Goal: Task Accomplishment & Management: Manage account settings

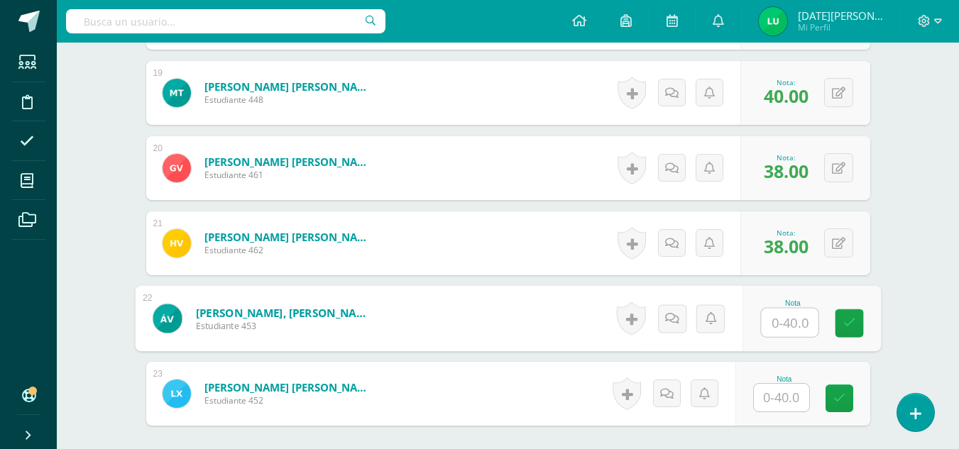
click at [783, 321] on input "text" at bounding box center [789, 323] width 57 height 28
click at [850, 324] on icon at bounding box center [848, 323] width 13 height 12
type input "40"
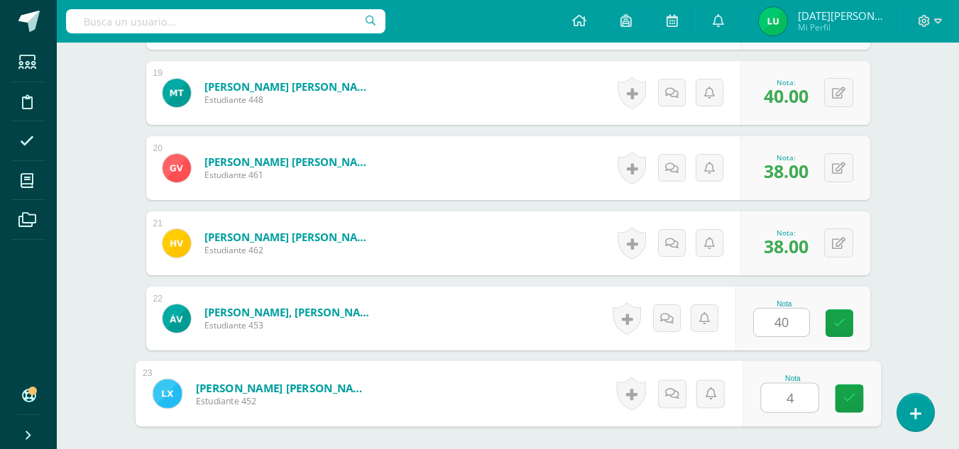
click at [802, 398] on input "4" at bounding box center [789, 398] width 57 height 28
type input "40"
click at [847, 401] on icon at bounding box center [848, 398] width 13 height 12
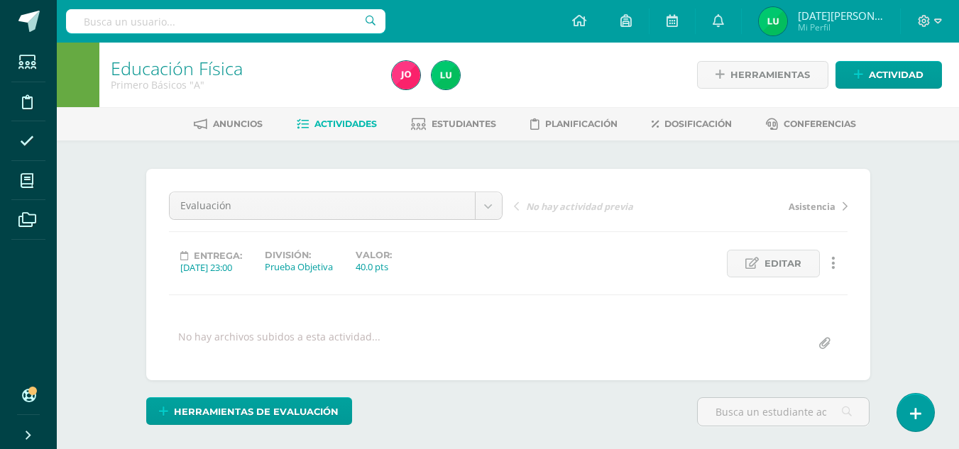
scroll to position [1925, 0]
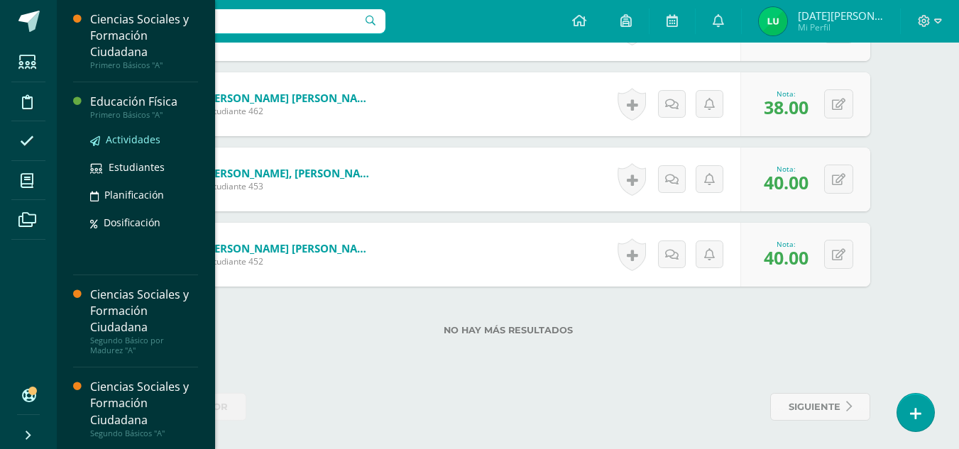
click at [143, 141] on span "Actividades" at bounding box center [133, 139] width 55 height 13
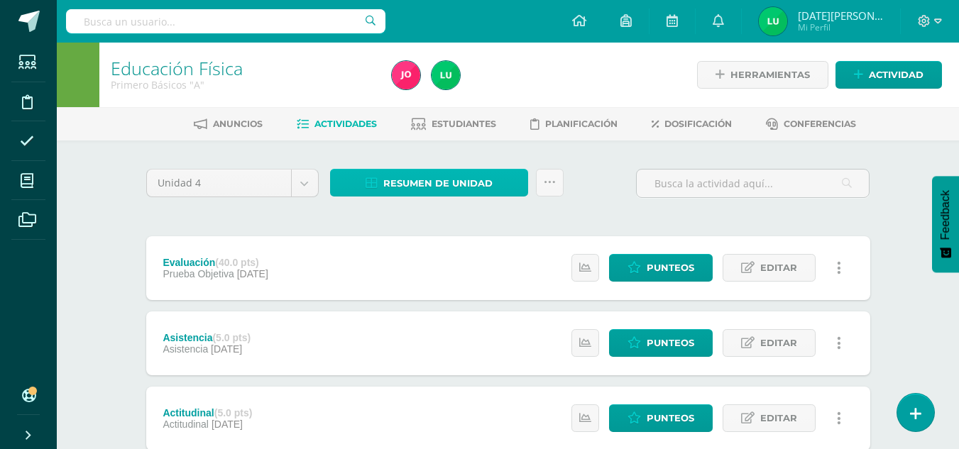
click at [488, 186] on span "Resumen de unidad" at bounding box center [437, 183] width 109 height 26
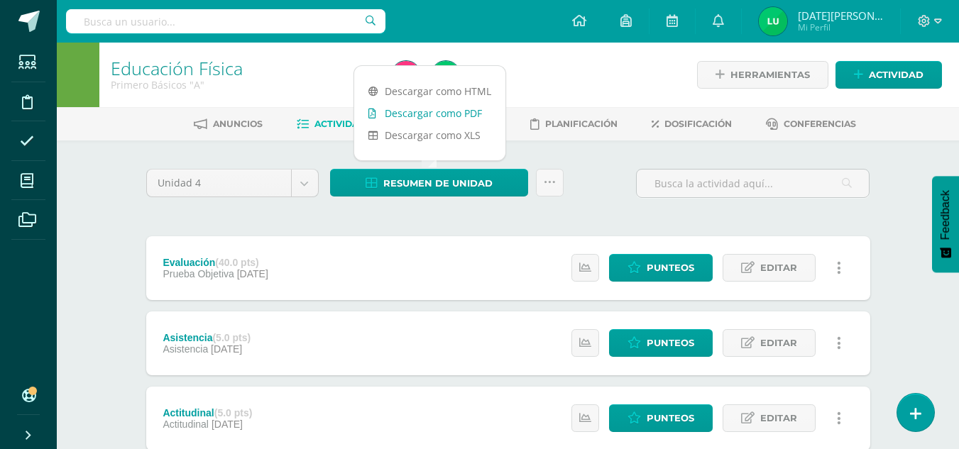
click at [459, 108] on link "Descargar como PDF" at bounding box center [429, 113] width 151 height 22
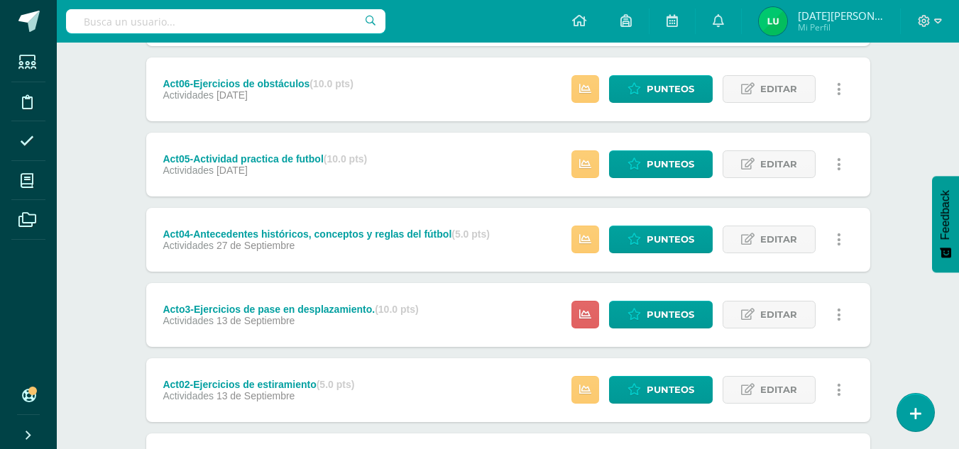
scroll to position [481, 0]
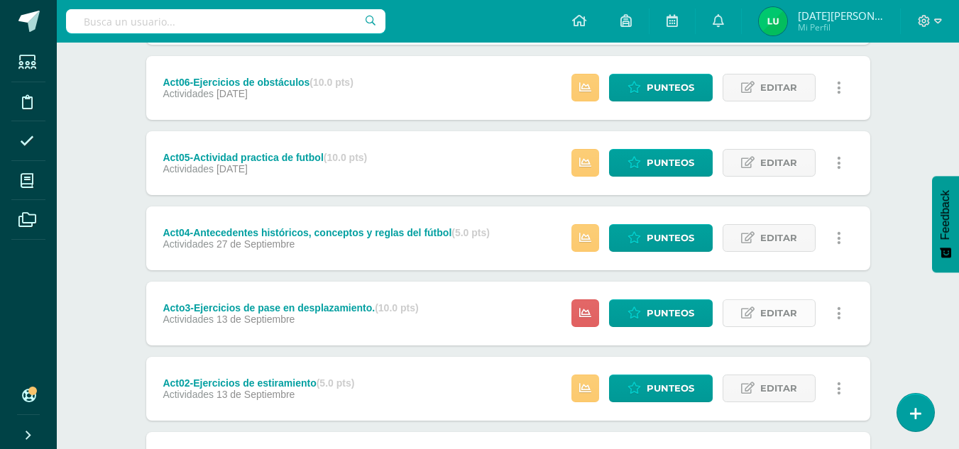
click at [790, 306] on span "Editar" at bounding box center [778, 313] width 37 height 26
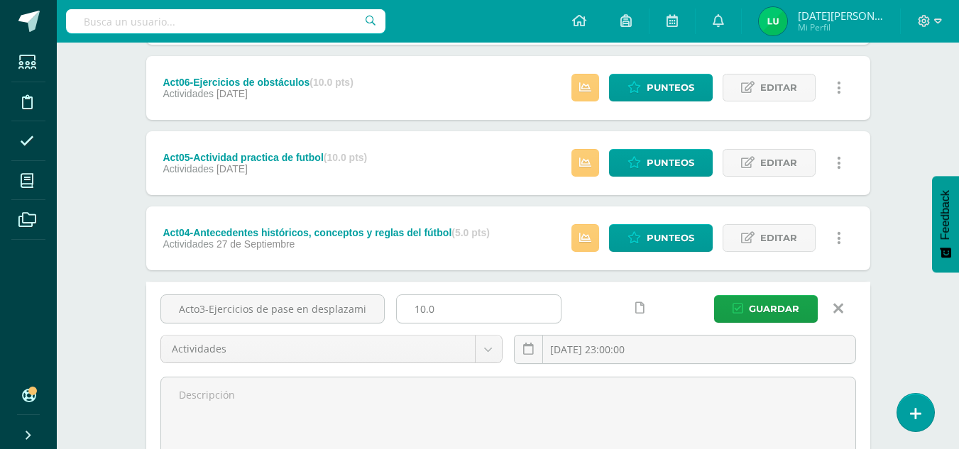
click at [463, 314] on input "10.0" at bounding box center [479, 309] width 164 height 28
type input "1"
type input "5"
click at [781, 307] on span "Guardar" at bounding box center [774, 309] width 50 height 26
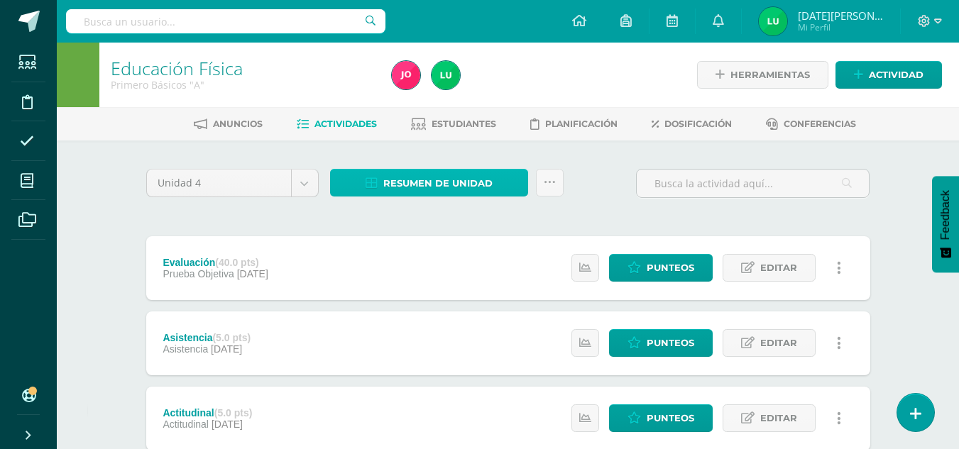
click at [479, 180] on span "Resumen de unidad" at bounding box center [437, 183] width 109 height 26
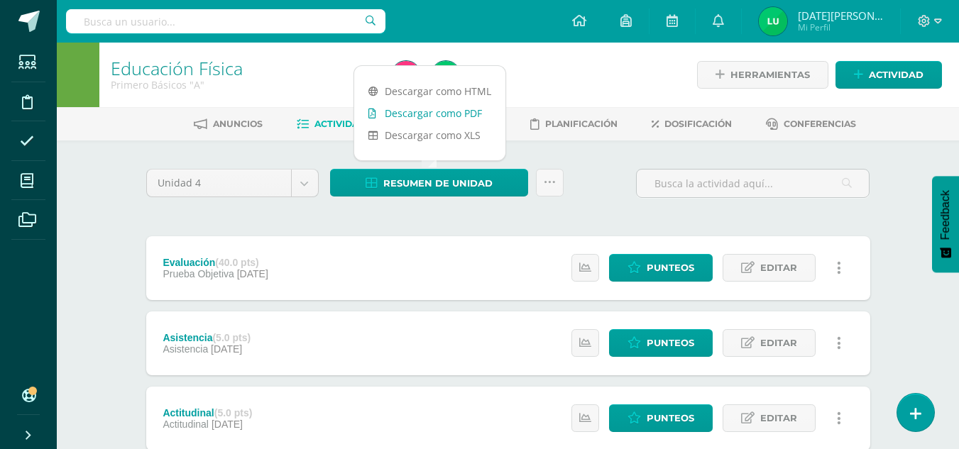
click at [465, 112] on link "Descargar como PDF" at bounding box center [429, 113] width 151 height 22
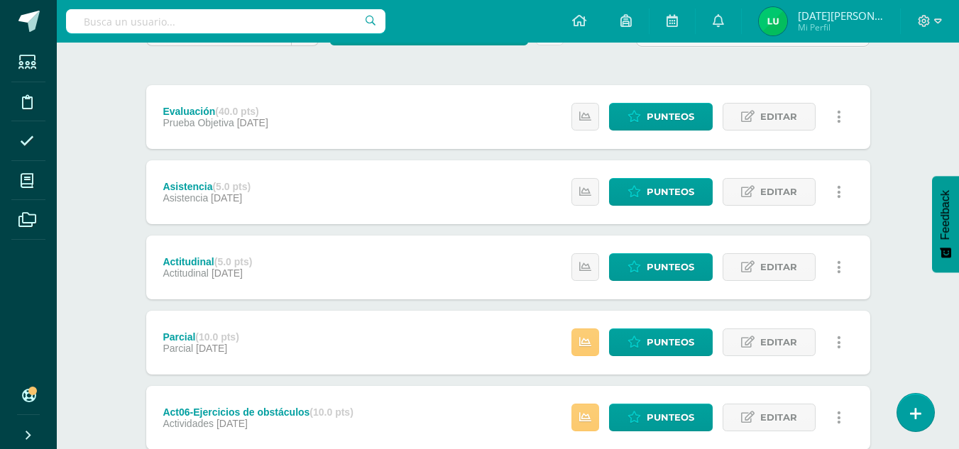
scroll to position [622, 0]
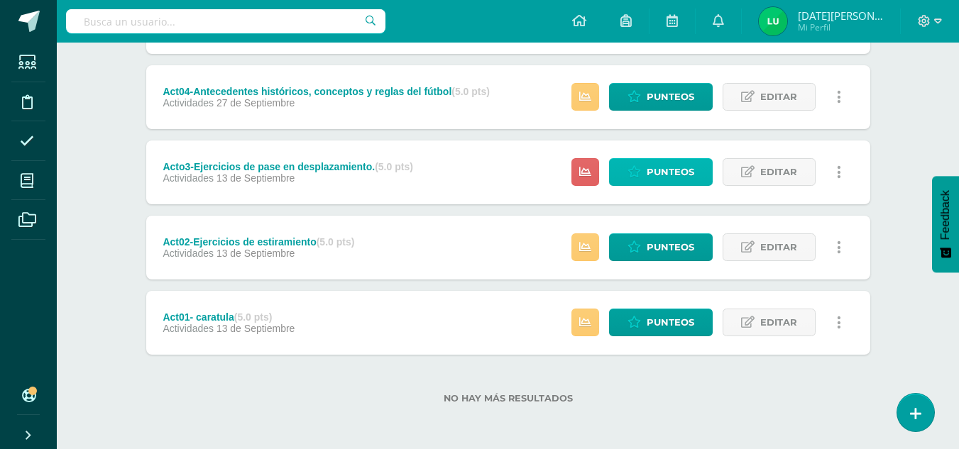
click at [681, 165] on span "Punteos" at bounding box center [670, 172] width 48 height 26
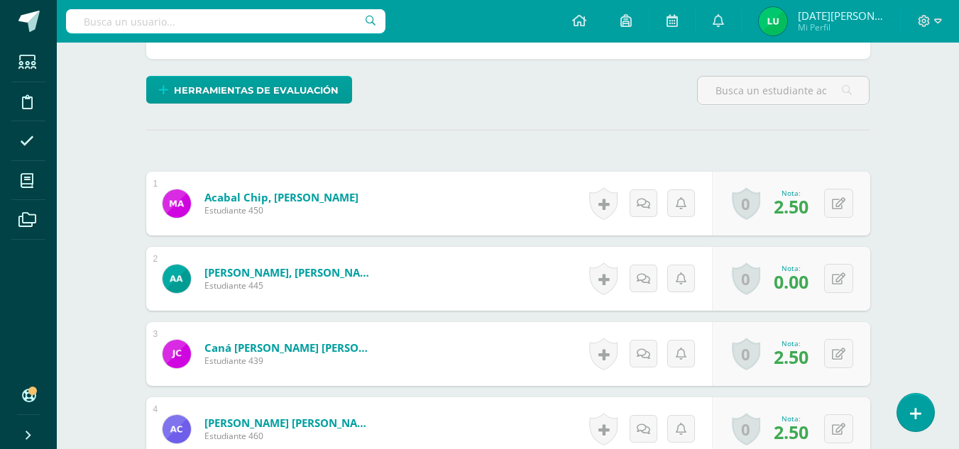
scroll to position [301, 0]
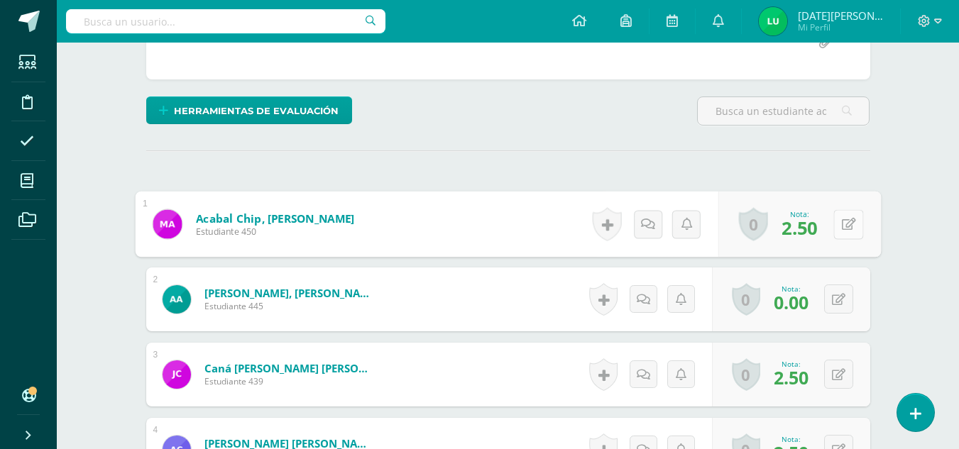
click at [849, 219] on button at bounding box center [848, 224] width 30 height 30
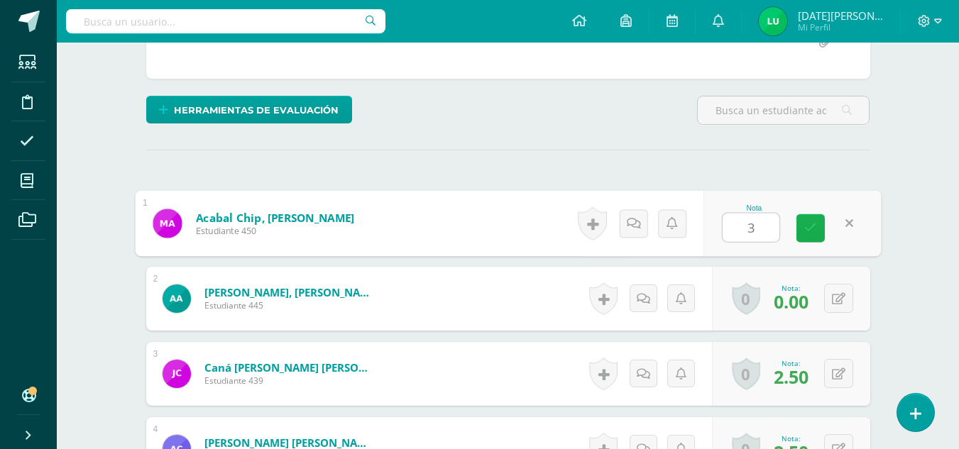
click at [812, 226] on icon at bounding box center [810, 228] width 13 height 12
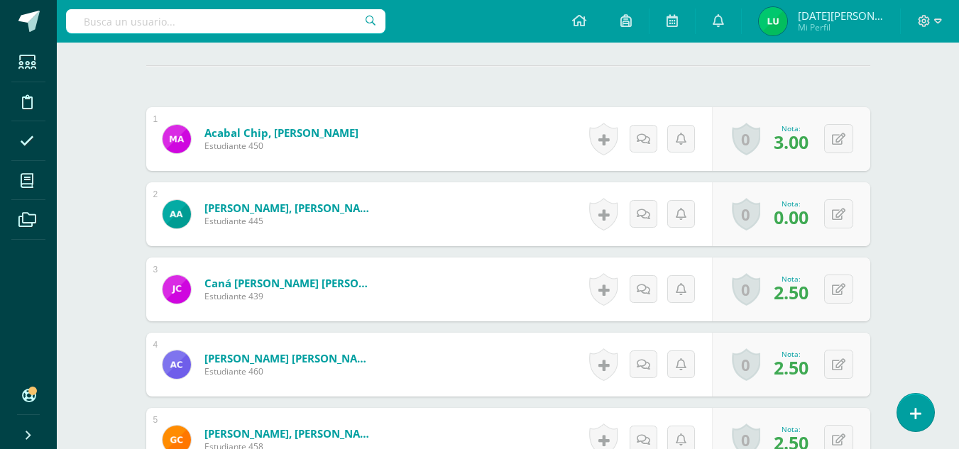
scroll to position [382, 0]
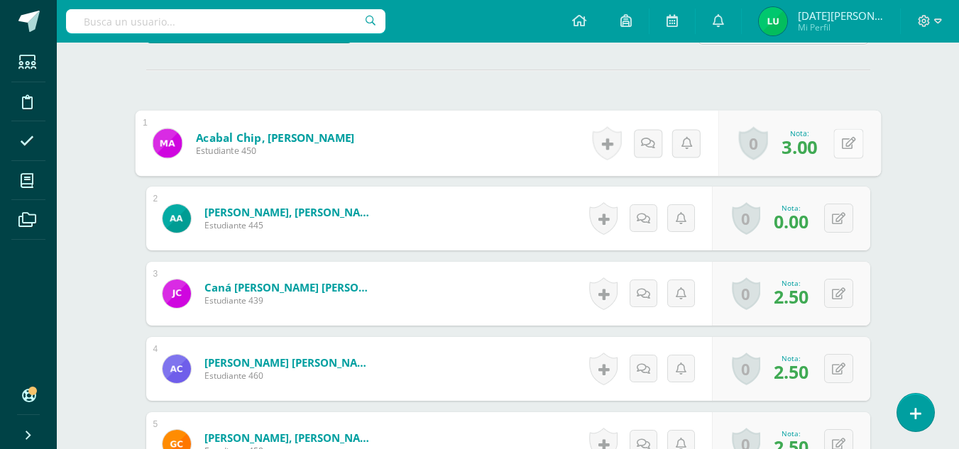
click at [847, 135] on button at bounding box center [848, 143] width 30 height 30
drag, startPoint x: 813, startPoint y: 150, endPoint x: 840, endPoint y: 286, distance: 139.0
type input "4"
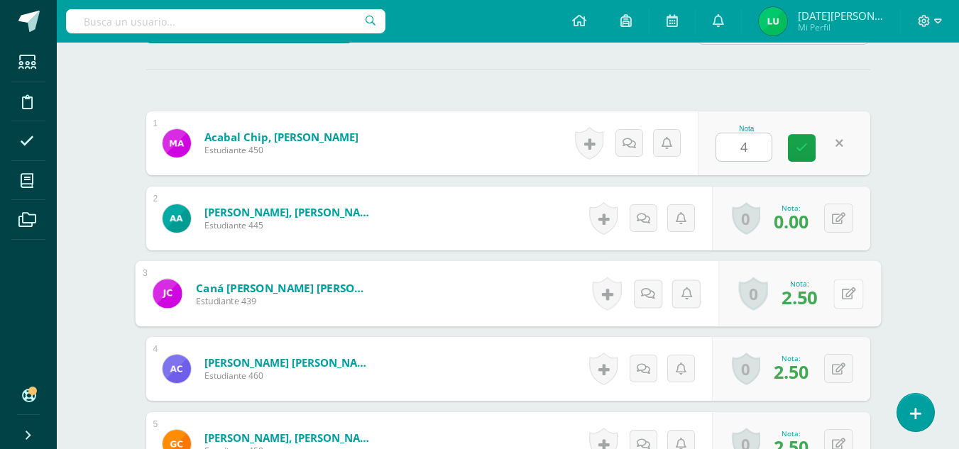
click at [840, 286] on button at bounding box center [848, 294] width 30 height 30
type input "4"
click at [808, 299] on icon at bounding box center [810, 298] width 13 height 12
click at [800, 148] on icon at bounding box center [801, 148] width 12 height 12
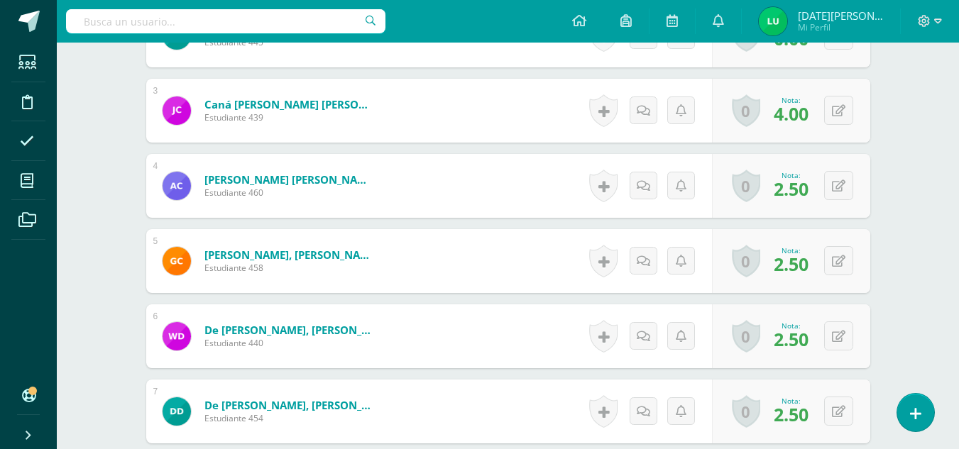
scroll to position [617, 0]
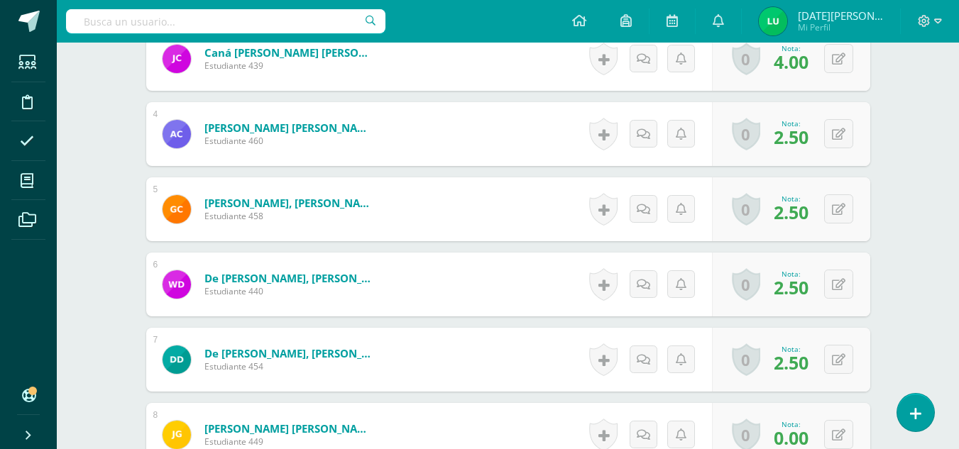
click at [837, 117] on div "0 Logros Logros obtenidos Aún no hay logros agregados Nota: 2.50" at bounding box center [791, 134] width 158 height 64
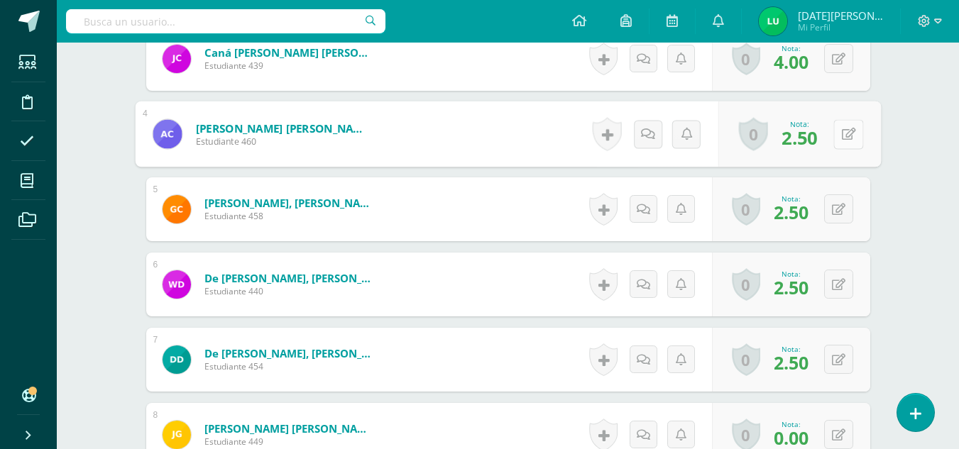
click at [841, 139] on icon at bounding box center [848, 134] width 14 height 12
type input "4"
click at [817, 141] on link at bounding box center [810, 139] width 28 height 28
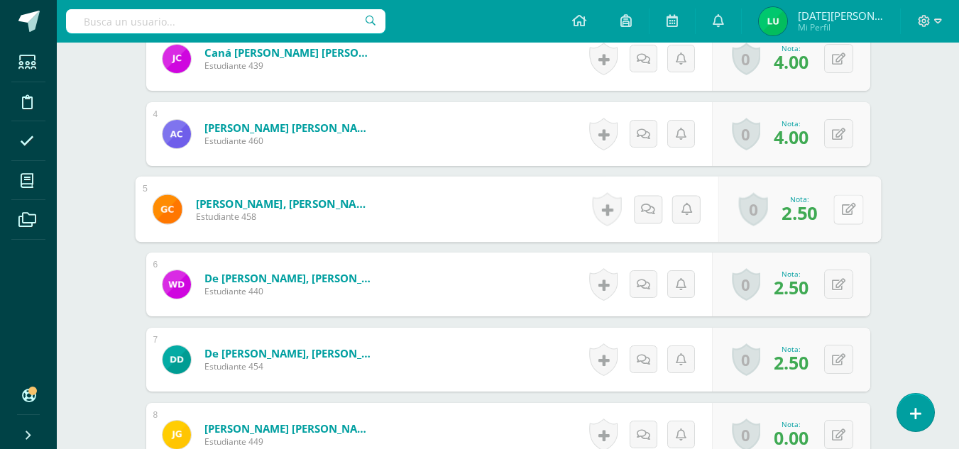
click at [836, 205] on button at bounding box center [848, 209] width 30 height 30
drag, startPoint x: 803, startPoint y: 208, endPoint x: 836, endPoint y: 287, distance: 86.2
type input "4"
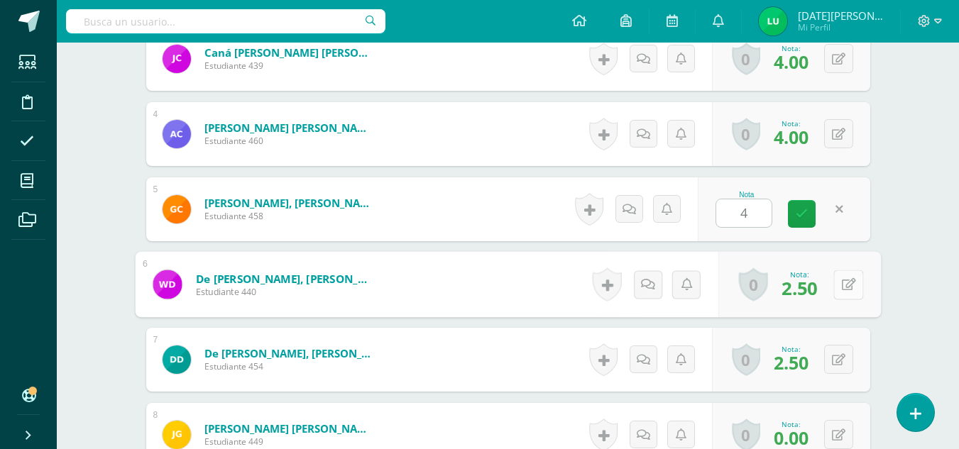
click at [836, 287] on button at bounding box center [848, 285] width 30 height 30
type input "4"
click at [813, 291] on icon at bounding box center [810, 289] width 13 height 12
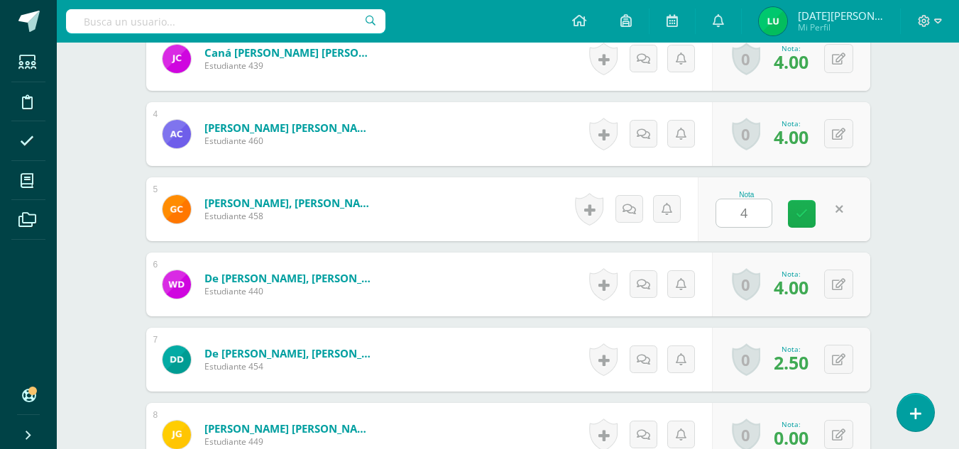
click at [803, 210] on icon at bounding box center [801, 214] width 12 height 12
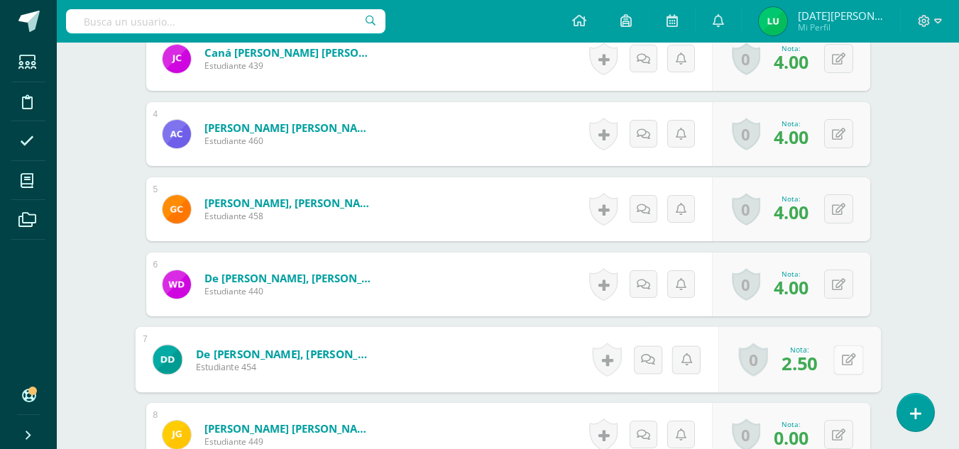
click at [832, 363] on div "0 Logros Logros obtenidos Aún no hay logros agregados Nota: 2.50" at bounding box center [798, 360] width 163 height 66
click at [837, 365] on button at bounding box center [848, 360] width 30 height 30
type input "4"
click at [796, 373] on link at bounding box center [810, 365] width 28 height 28
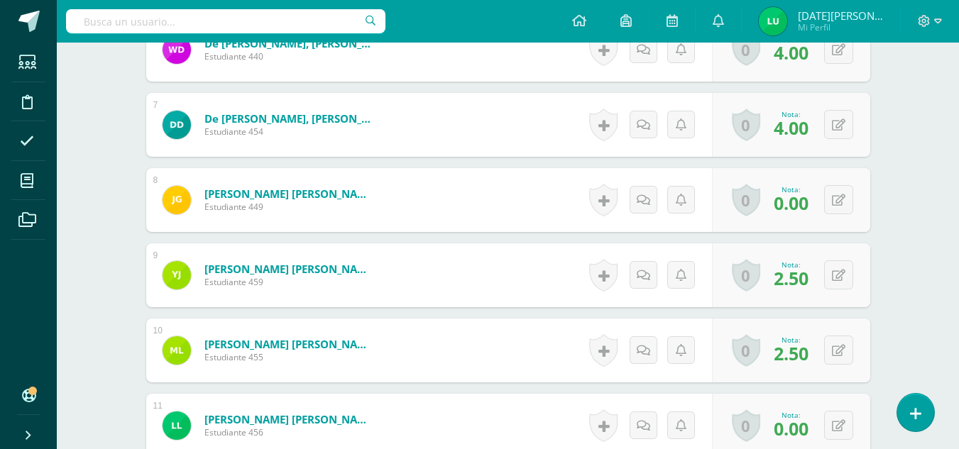
scroll to position [859, 0]
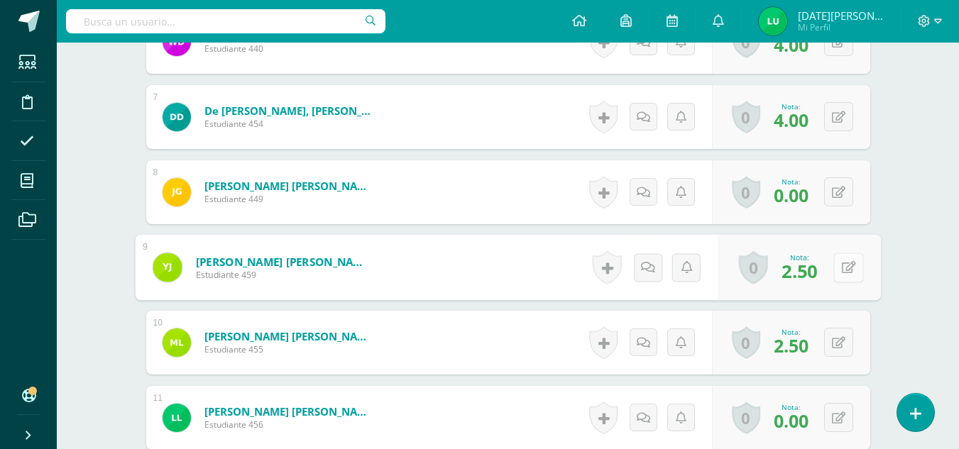
click at [838, 271] on button at bounding box center [848, 268] width 30 height 30
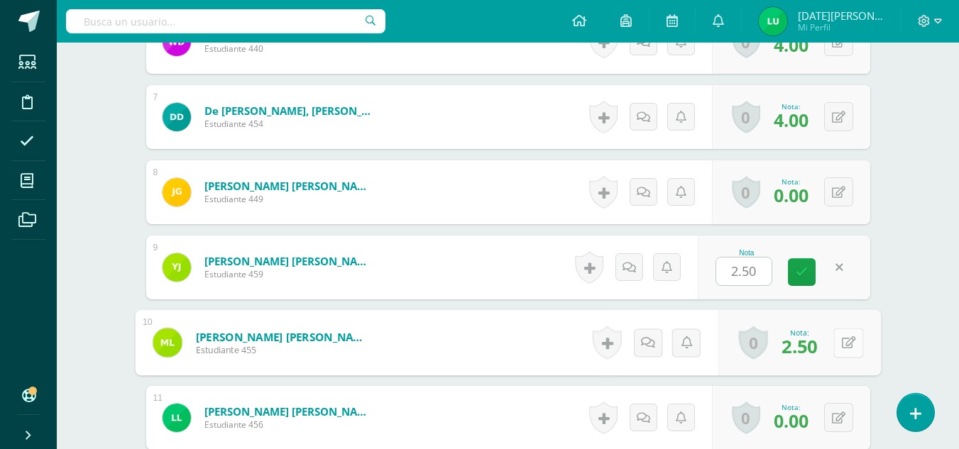
click at [845, 346] on button at bounding box center [848, 343] width 30 height 30
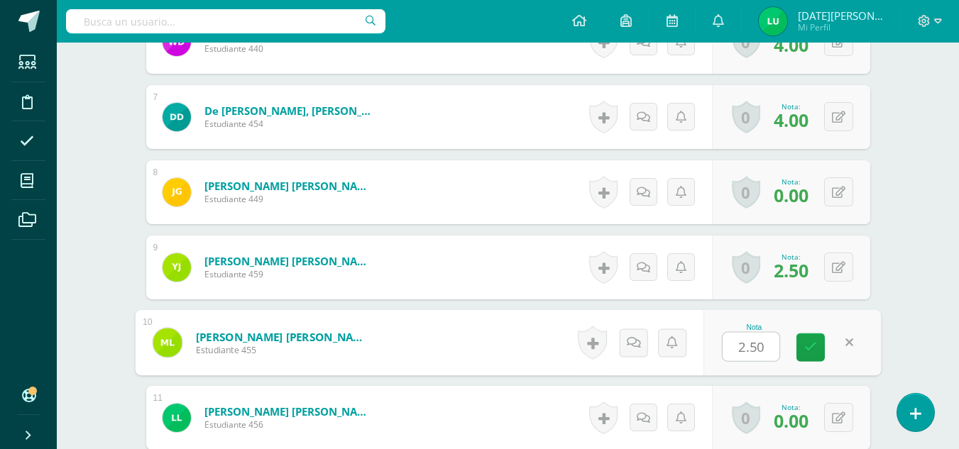
type input "4"
click at [815, 348] on icon at bounding box center [810, 347] width 13 height 12
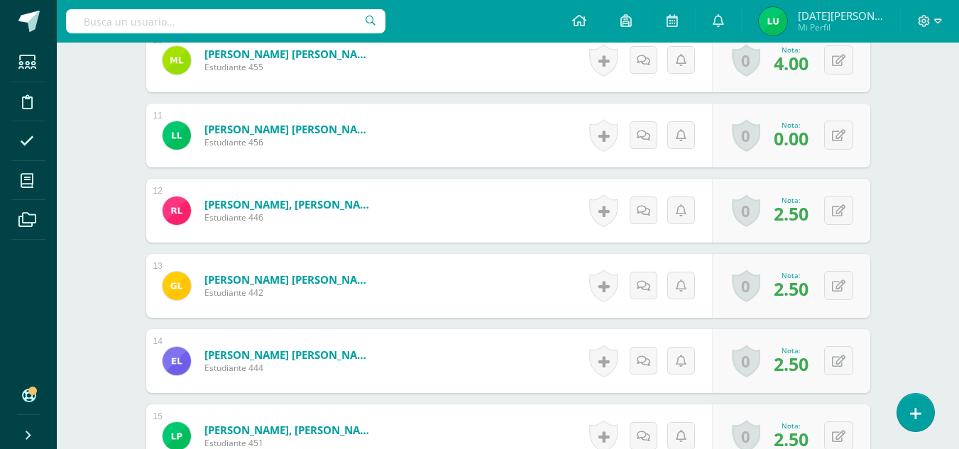
scroll to position [1150, 0]
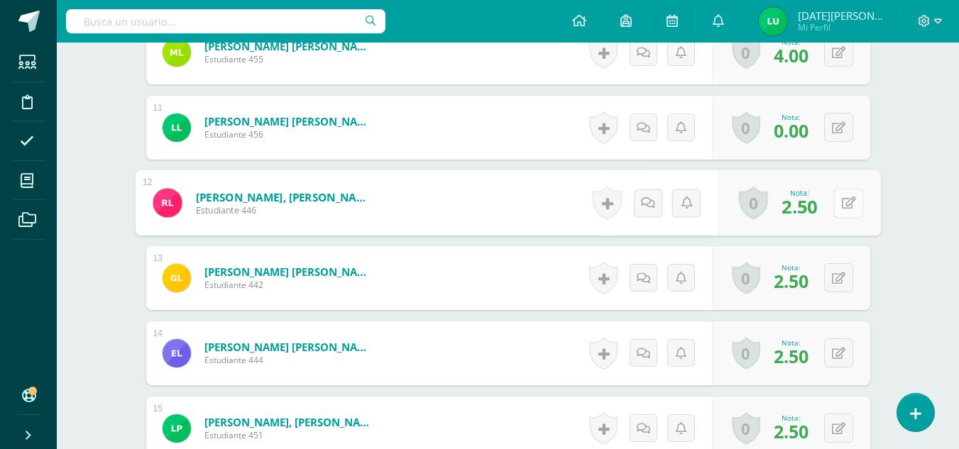
click at [837, 206] on button at bounding box center [848, 203] width 30 height 30
drag, startPoint x: 805, startPoint y: 214, endPoint x: 840, endPoint y: 291, distance: 84.8
click at [840, 291] on div "1 Acabal Chip, Mauricio Alberto Estudiante 450 Nota 4.00 0 Logros Logros obteni…" at bounding box center [508, 203] width 724 height 1719
type input "4"
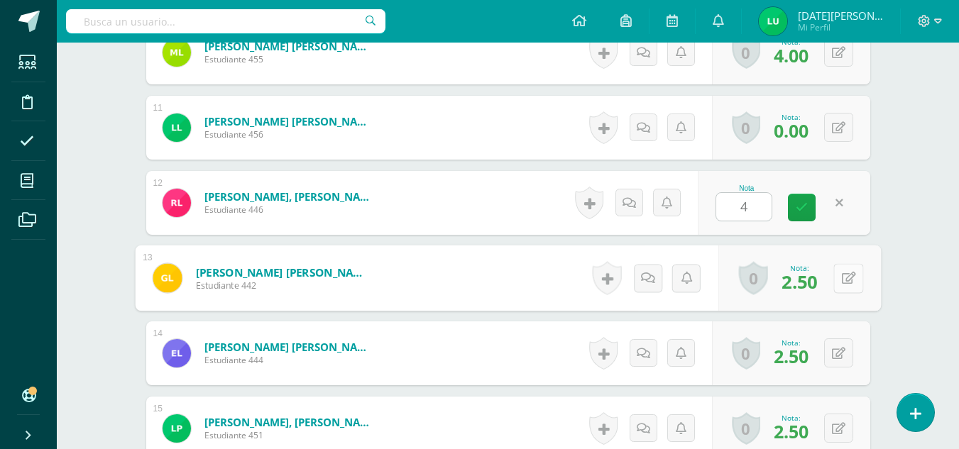
click at [840, 291] on button at bounding box center [848, 278] width 30 height 30
type input "4"
click at [803, 286] on link at bounding box center [810, 283] width 28 height 28
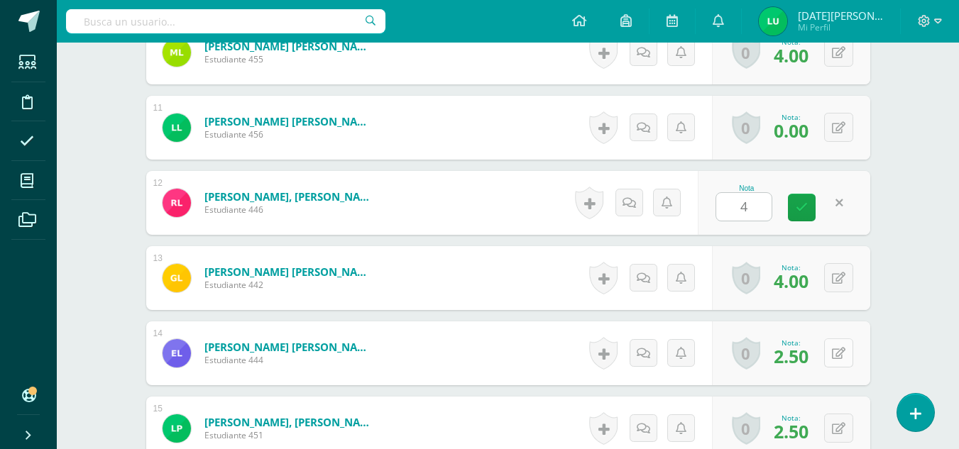
drag, startPoint x: 804, startPoint y: 209, endPoint x: 837, endPoint y: 361, distance: 155.5
click at [837, 361] on div "1 Acabal Chip, Mauricio Alberto Estudiante 450 Nota 4.00 0 Logros Logros obteni…" at bounding box center [508, 203] width 724 height 1719
click at [837, 361] on button at bounding box center [848, 353] width 30 height 30
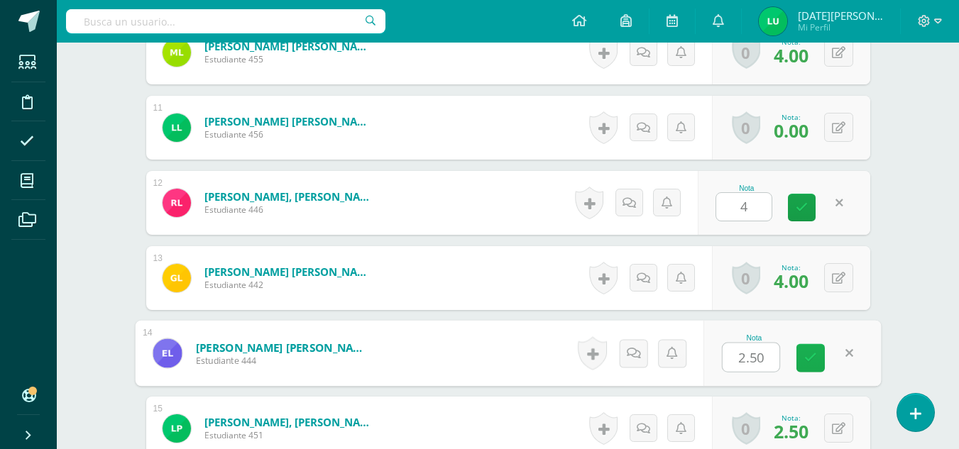
type input "4"
click at [798, 361] on link at bounding box center [810, 358] width 28 height 28
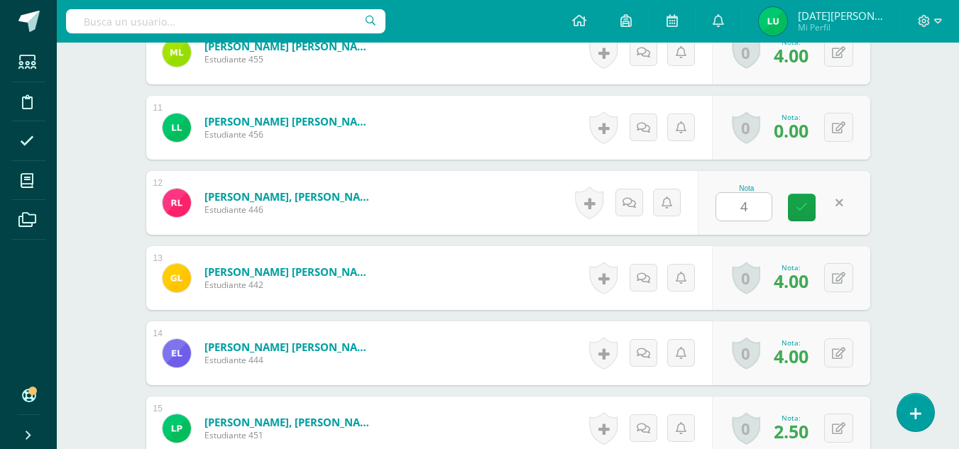
drag, startPoint x: 806, startPoint y: 199, endPoint x: 959, endPoint y: 250, distance: 160.9
click at [959, 250] on html "Estudiantes Disciplina Asistencia Mis cursos Archivos Soporte Ayuda Reportar un…" at bounding box center [479, 37] width 959 height 2374
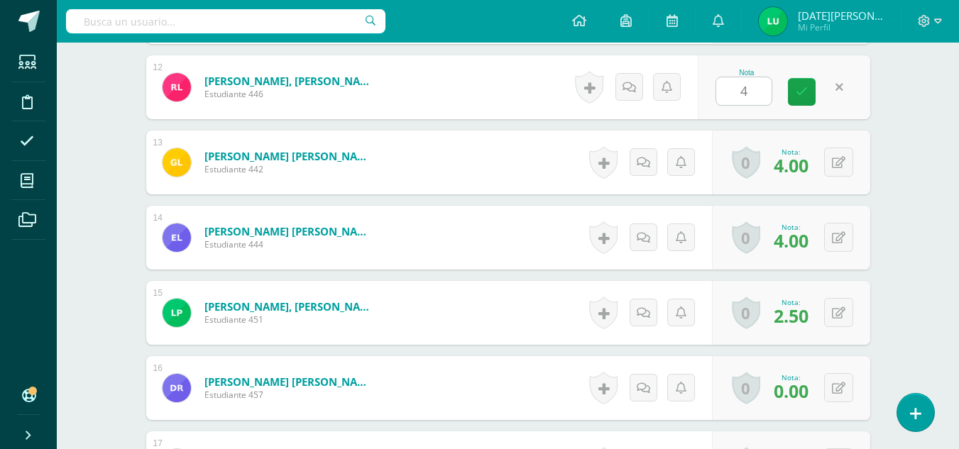
scroll to position [1261, 0]
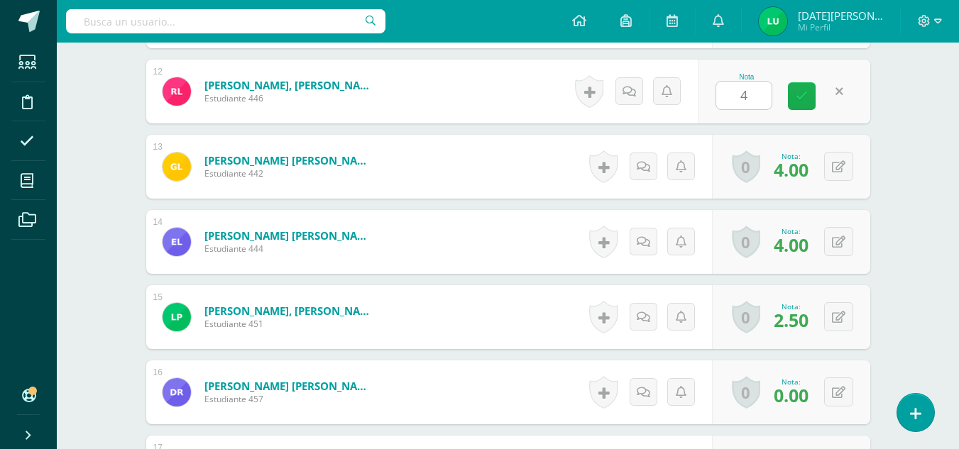
click at [808, 105] on link at bounding box center [802, 96] width 28 height 28
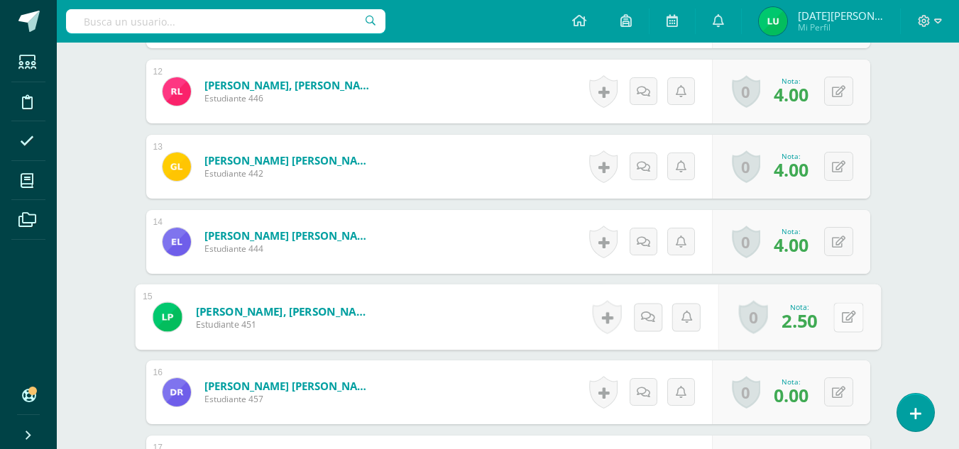
click at [838, 314] on button at bounding box center [848, 317] width 30 height 30
type input "4"
click at [805, 319] on icon at bounding box center [810, 322] width 13 height 12
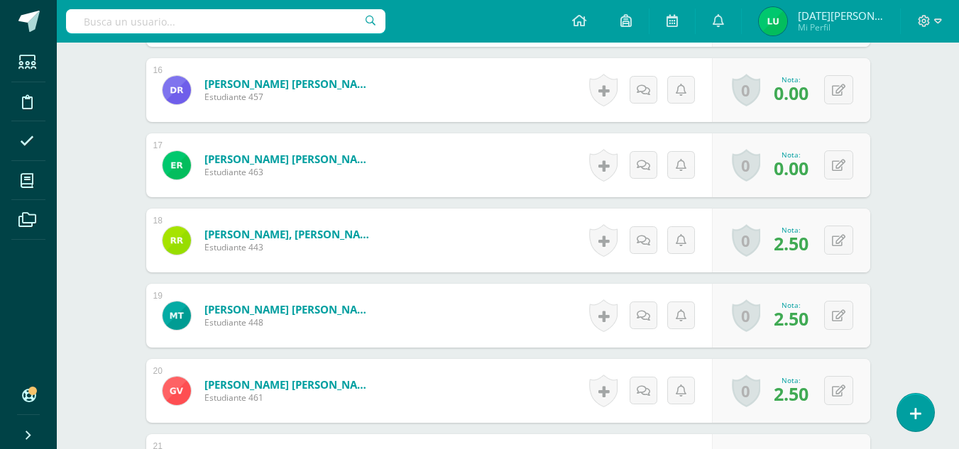
scroll to position [1571, 0]
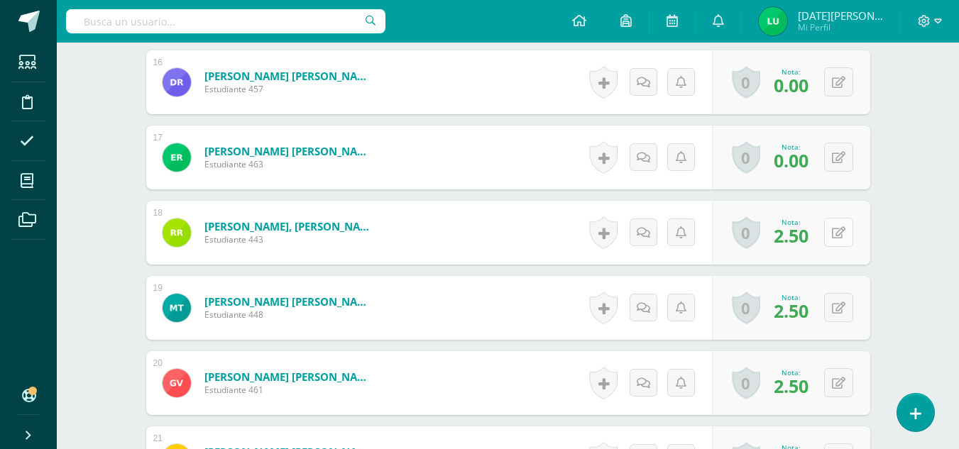
click at [835, 227] on button at bounding box center [838, 232] width 29 height 29
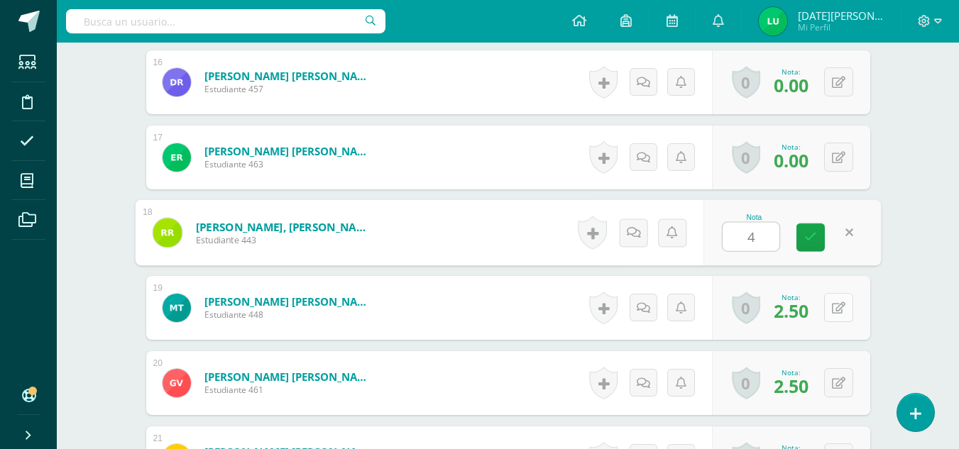
type input "4"
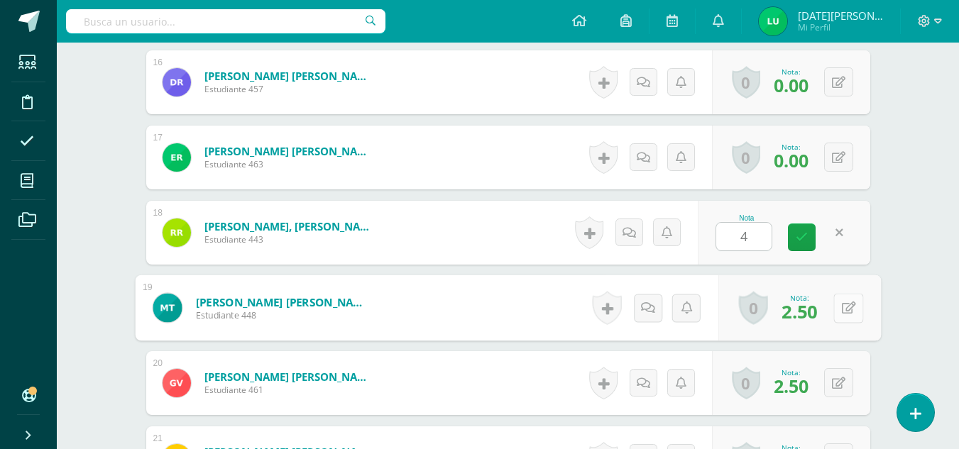
click at [838, 306] on button at bounding box center [848, 308] width 30 height 30
type input "4"
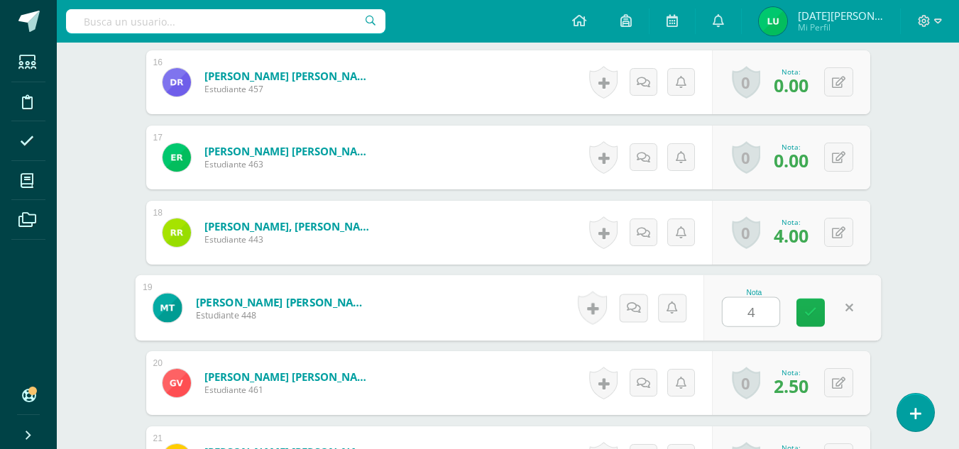
click at [808, 314] on icon at bounding box center [810, 313] width 13 height 12
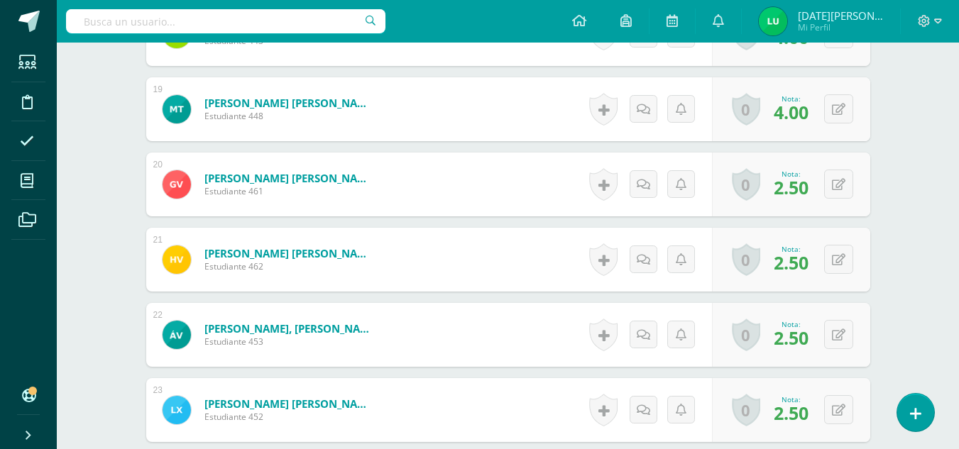
scroll to position [1774, 0]
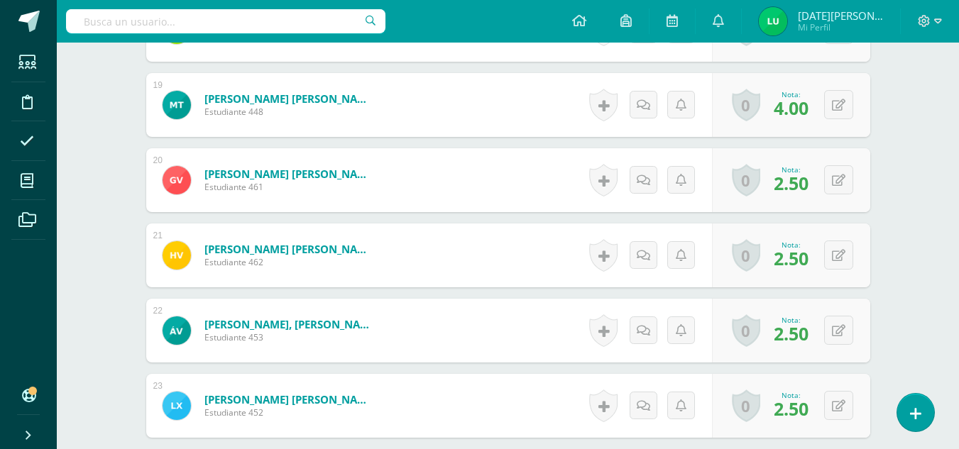
click at [839, 197] on div "0 Logros Logros obtenidos Aún no hay logros agregados Nota: 2.50" at bounding box center [791, 180] width 158 height 64
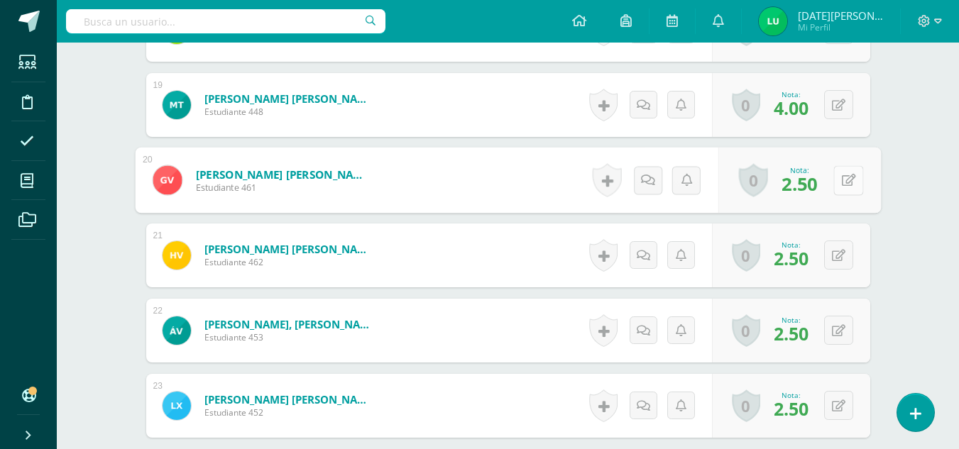
click at [840, 181] on button at bounding box center [848, 180] width 30 height 30
click at [798, 183] on link at bounding box center [810, 185] width 28 height 28
type input "4"
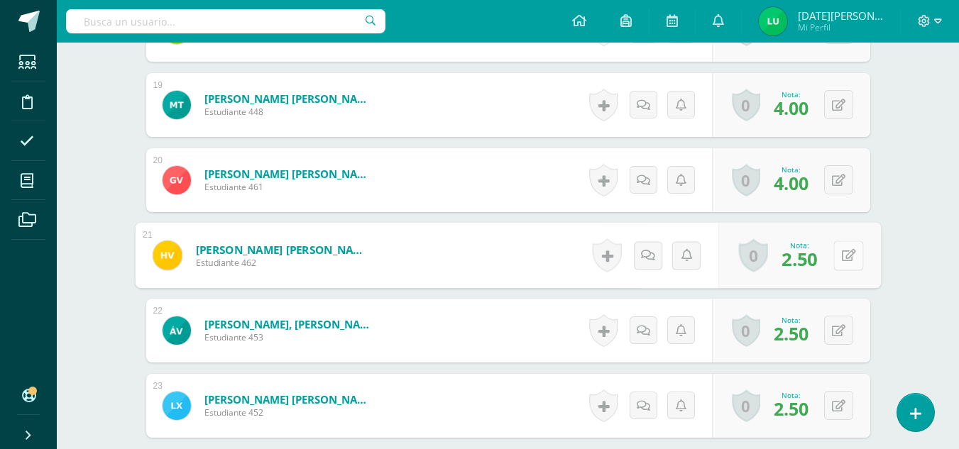
click at [840, 266] on button at bounding box center [848, 256] width 30 height 30
type input "4"
click at [813, 263] on icon at bounding box center [810, 260] width 13 height 12
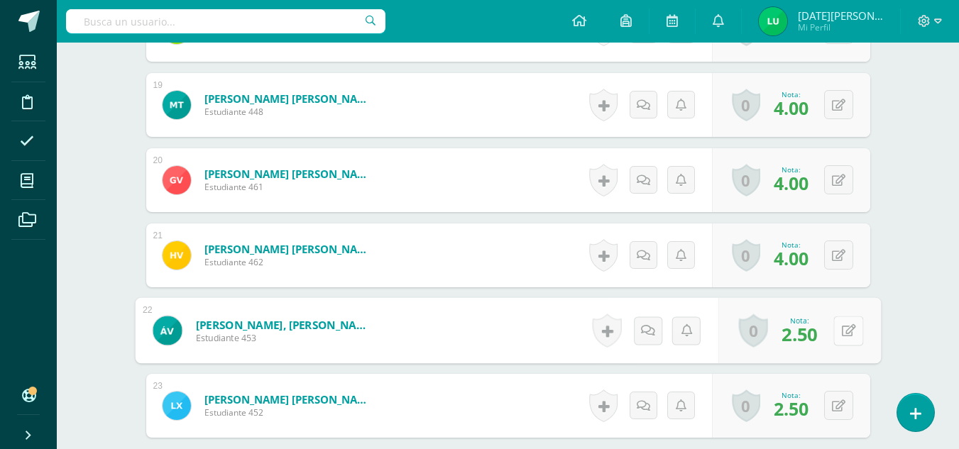
click at [830, 336] on div "0 Logros Logros obtenidos Aún no hay logros agregados Nota: 2.50" at bounding box center [798, 331] width 163 height 66
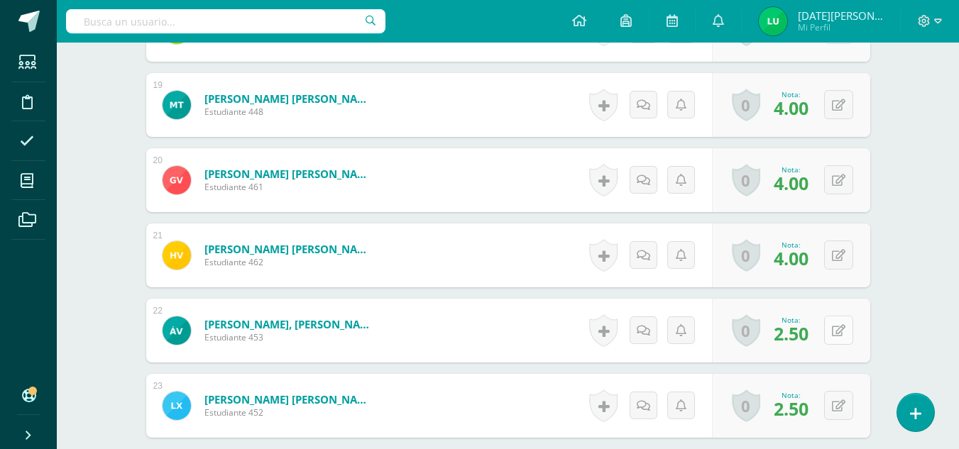
click at [830, 336] on div "0 Logros Logros obtenidos Aún no hay logros agregados Nota: 2.50" at bounding box center [791, 331] width 158 height 64
click at [854, 327] on div "0 Logros Logros obtenidos Aún no hay logros agregados Nota: 2.50" at bounding box center [791, 331] width 158 height 64
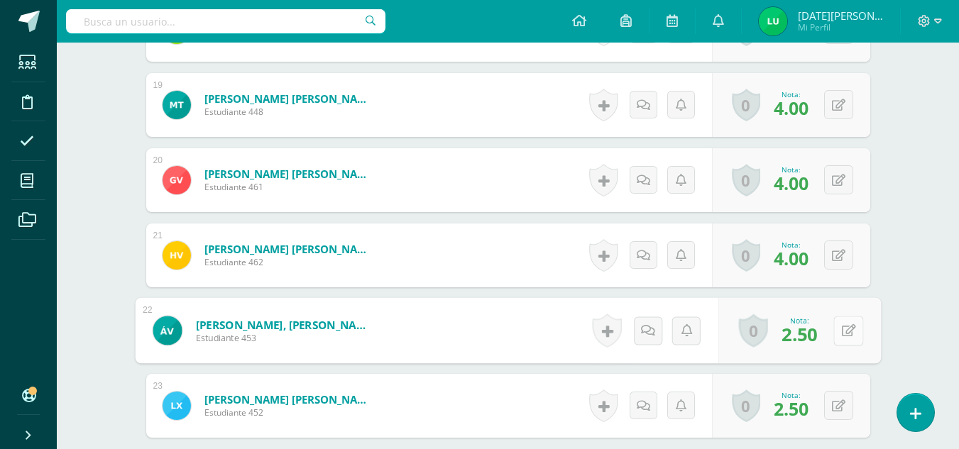
click at [837, 336] on button at bounding box center [848, 331] width 30 height 30
type input "4"
click at [820, 338] on link at bounding box center [810, 335] width 28 height 28
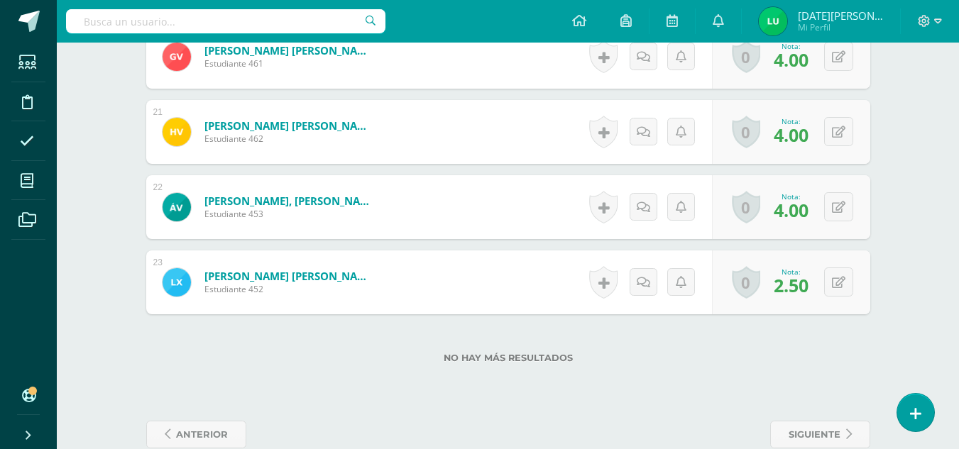
scroll to position [1921, 0]
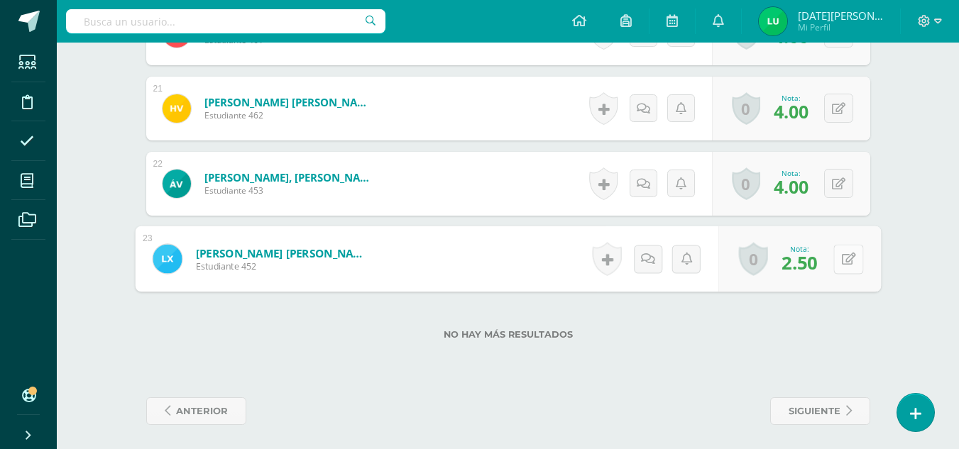
click at [837, 258] on button at bounding box center [848, 259] width 30 height 30
type input "4"
click at [813, 258] on icon at bounding box center [810, 264] width 13 height 12
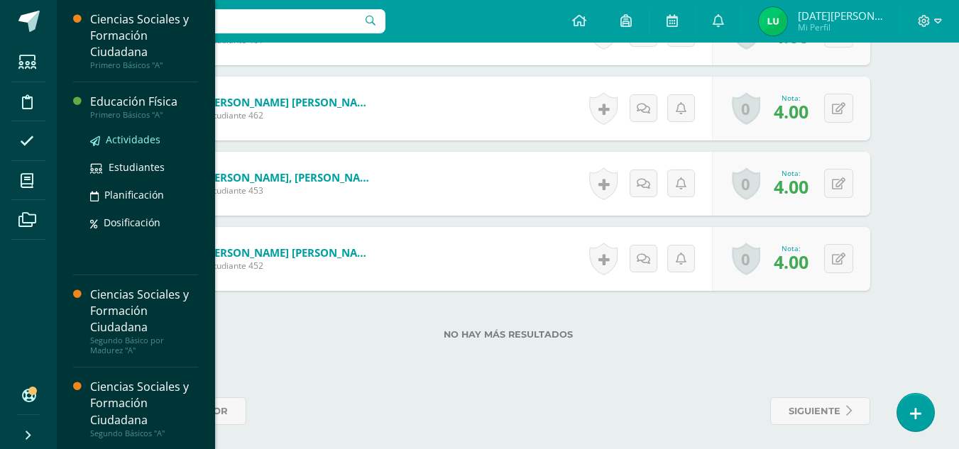
click at [145, 143] on span "Actividades" at bounding box center [133, 139] width 55 height 13
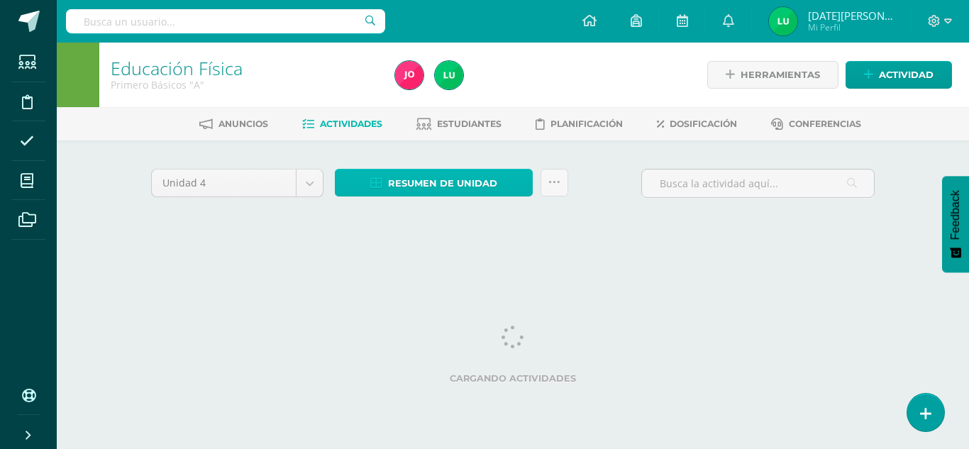
click at [463, 181] on span "Resumen de unidad" at bounding box center [442, 183] width 109 height 26
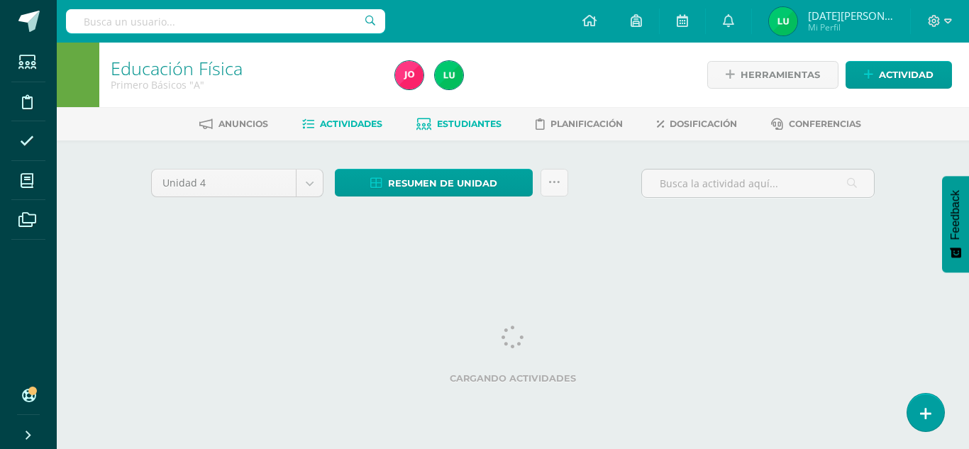
click at [463, 115] on link "Estudiantes" at bounding box center [459, 124] width 85 height 23
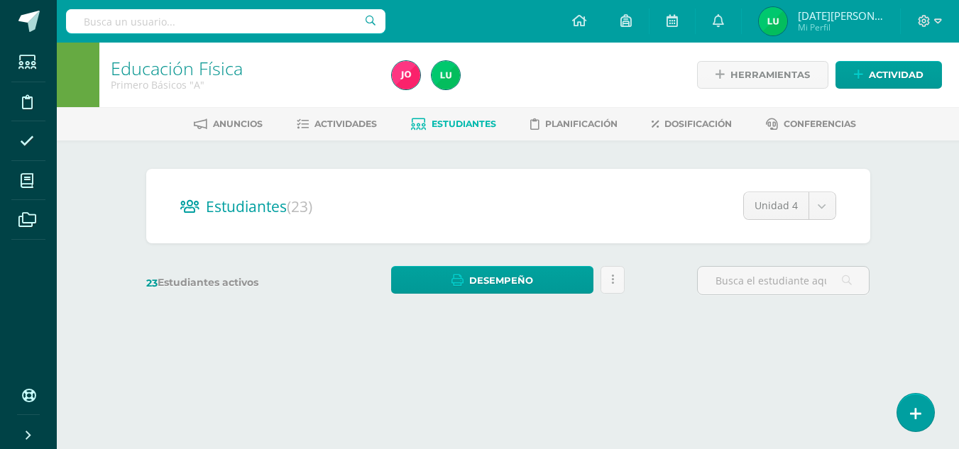
click at [452, 179] on div "Estudiantes (23) Unidad 4 Unidad 4 Unidad 3 Unidad 2 Unidad 1" at bounding box center [508, 206] width 724 height 75
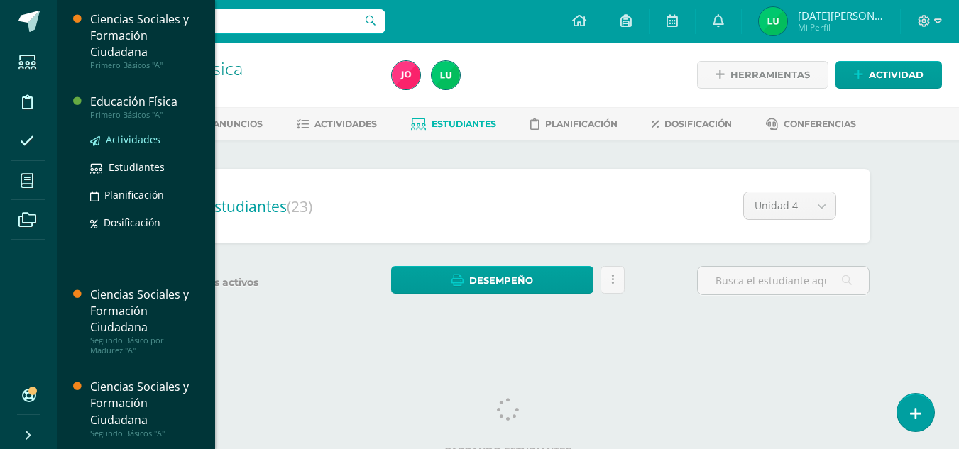
click at [143, 139] on span "Actividades" at bounding box center [133, 139] width 55 height 13
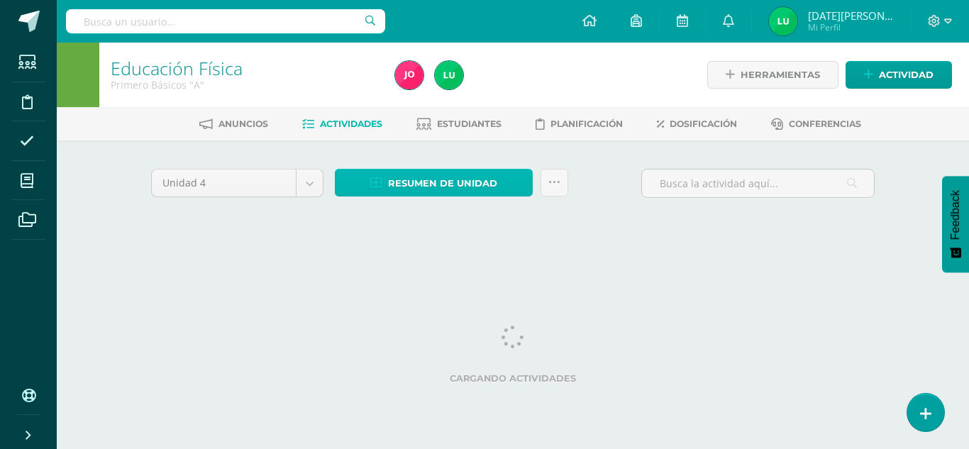
click at [483, 185] on span "Resumen de unidad" at bounding box center [442, 183] width 109 height 26
click at [461, 186] on span "Resumen de unidad" at bounding box center [442, 183] width 109 height 26
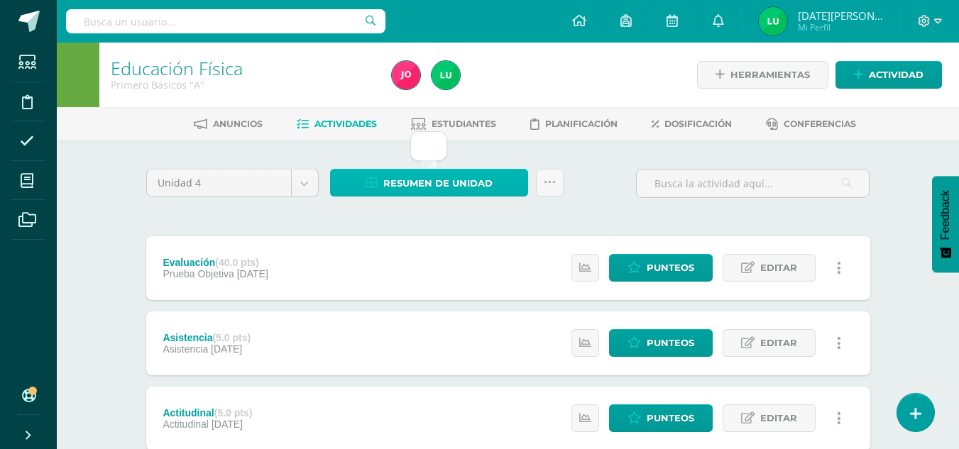
click at [461, 186] on span "Resumen de unidad" at bounding box center [437, 183] width 109 height 26
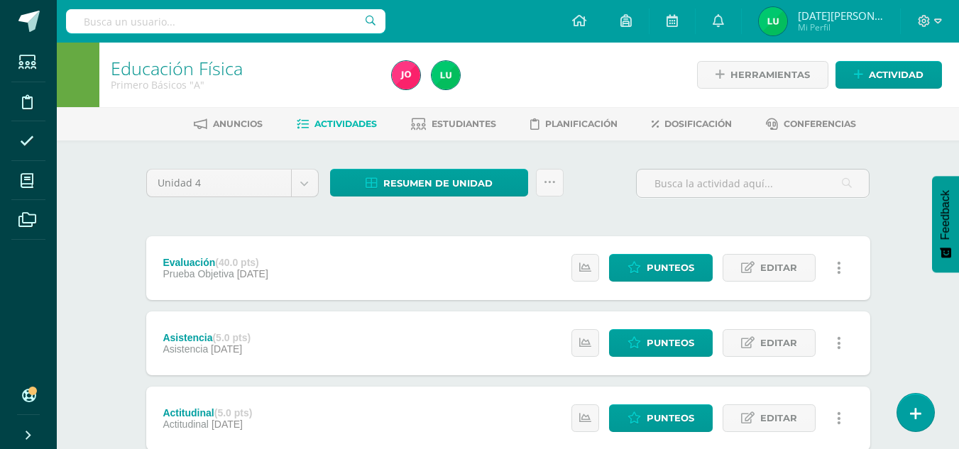
click at [463, 183] on span "Resumen de unidad" at bounding box center [437, 183] width 109 height 26
click at [450, 172] on span "Resumen de unidad" at bounding box center [437, 183] width 109 height 26
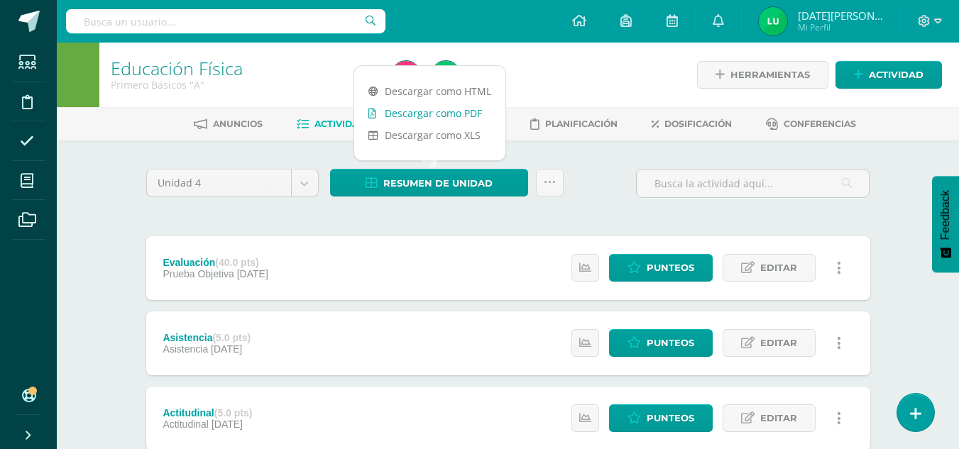
click at [467, 112] on link "Descargar como PDF" at bounding box center [429, 113] width 151 height 22
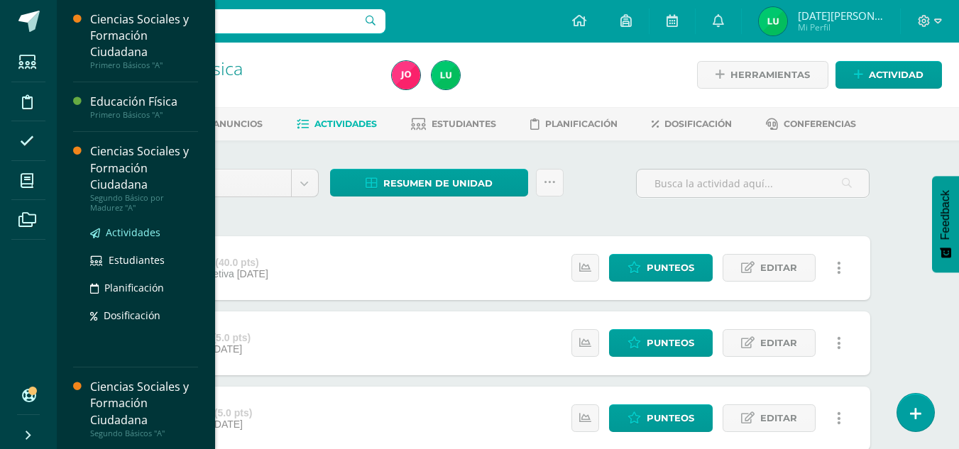
click at [136, 228] on span "Actividades" at bounding box center [133, 232] width 55 height 13
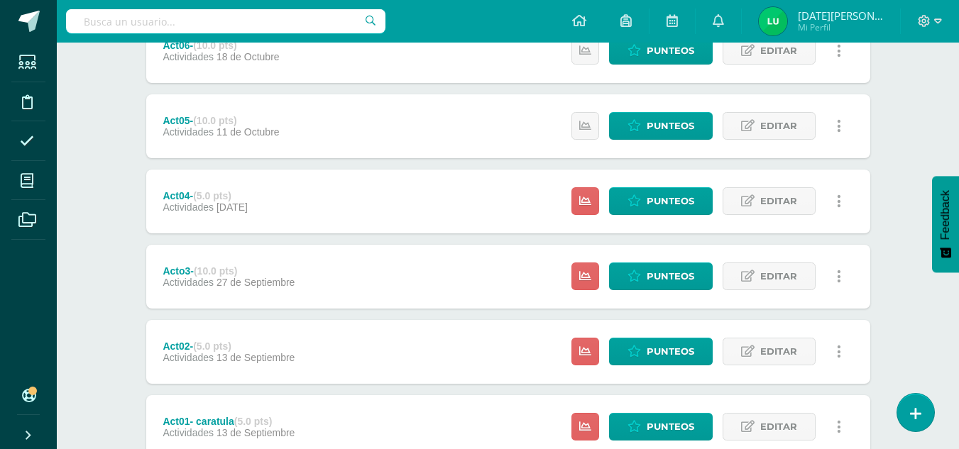
scroll to position [622, 0]
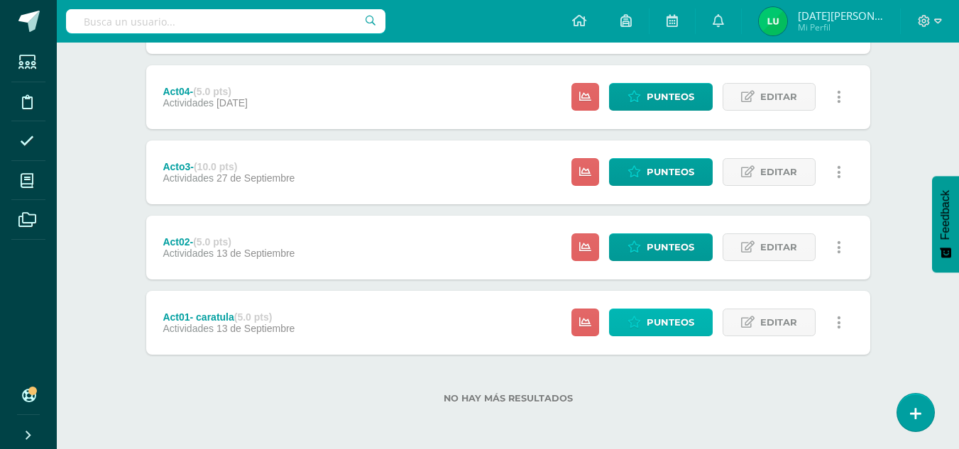
click at [685, 326] on span "Punteos" at bounding box center [670, 322] width 48 height 26
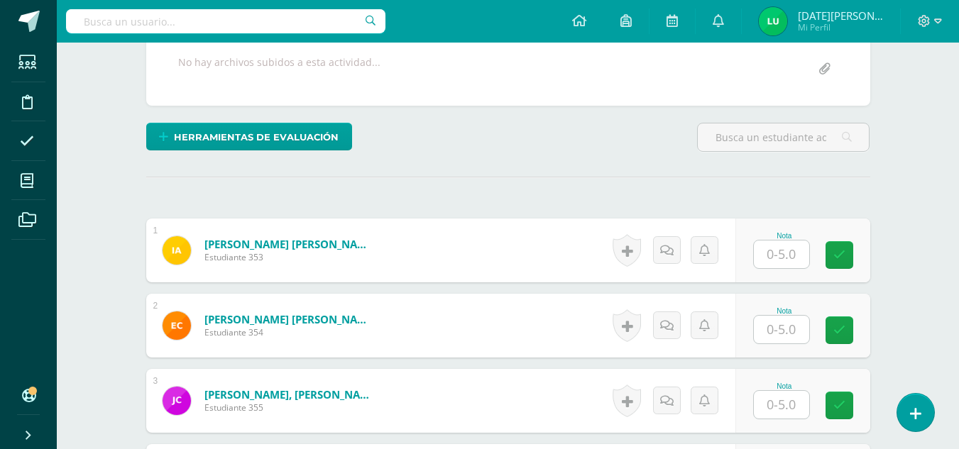
scroll to position [275, 0]
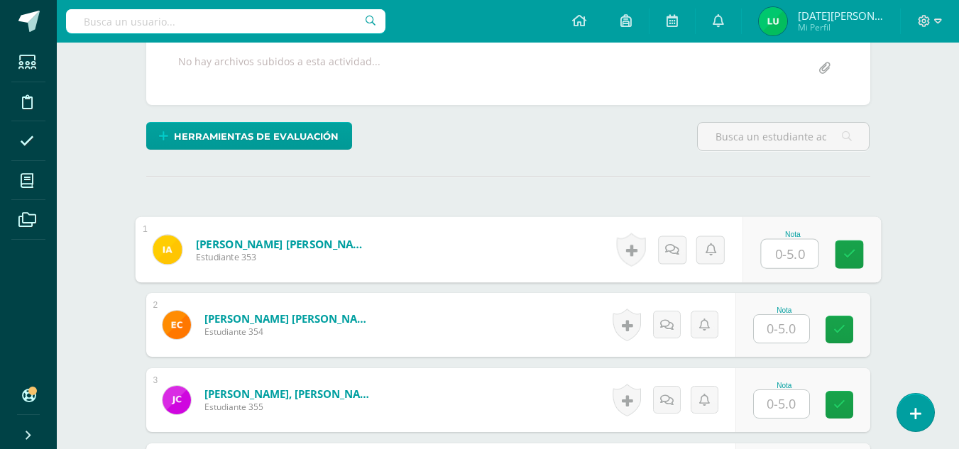
click at [780, 258] on input "text" at bounding box center [789, 254] width 57 height 28
type input "4"
click at [857, 268] on link at bounding box center [849, 254] width 28 height 28
type input "5"
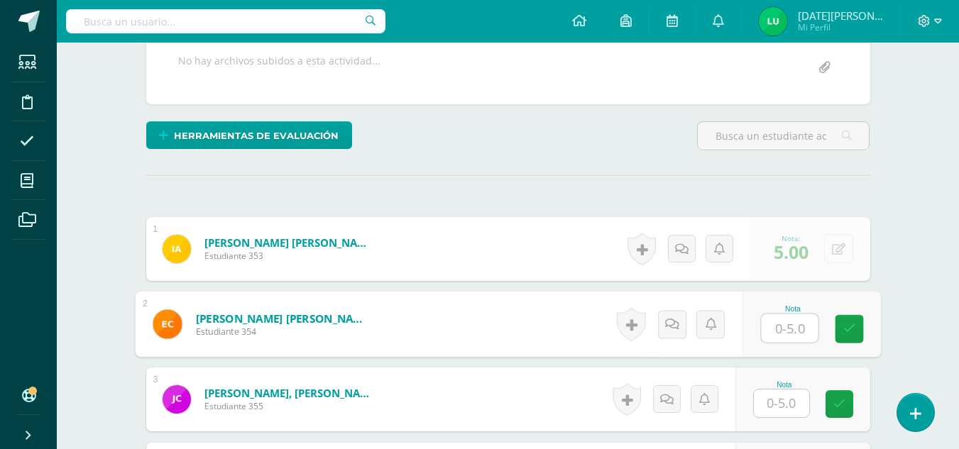
click at [793, 336] on input "text" at bounding box center [789, 328] width 57 height 28
type input "5"
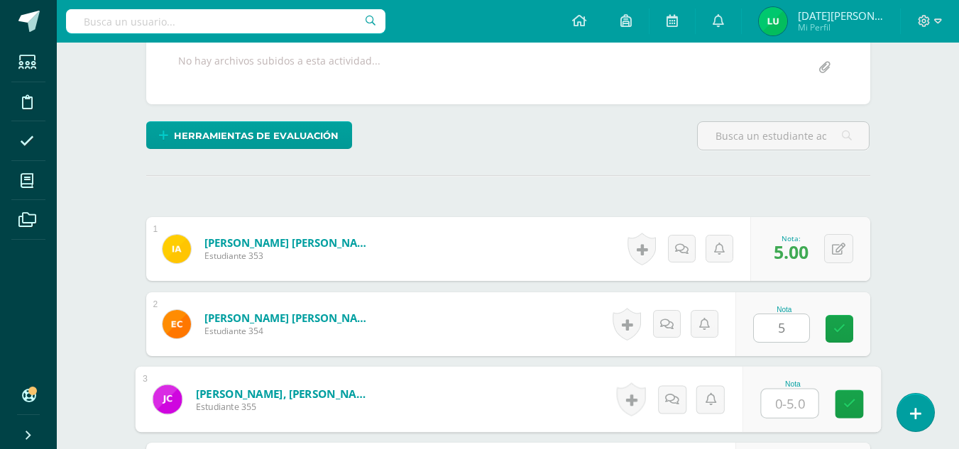
click at [783, 395] on input "text" at bounding box center [789, 404] width 57 height 28
type input "5"
click at [839, 407] on link at bounding box center [849, 404] width 28 height 28
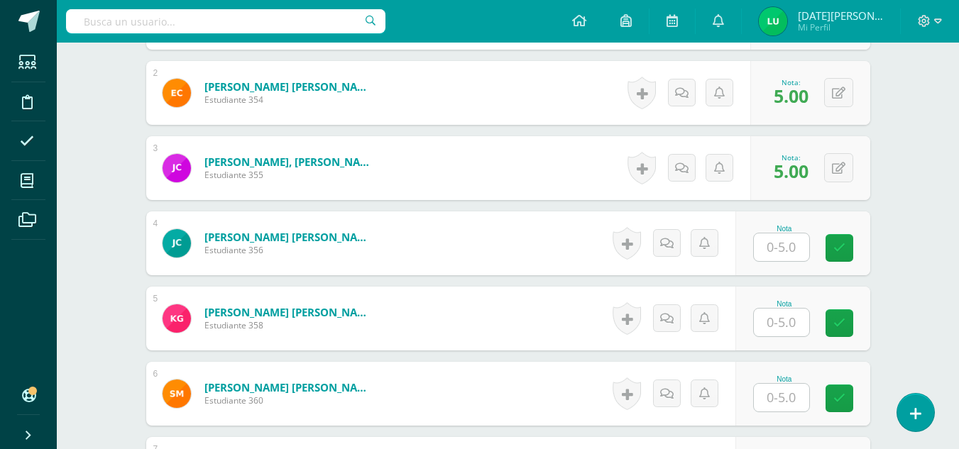
scroll to position [510, 0]
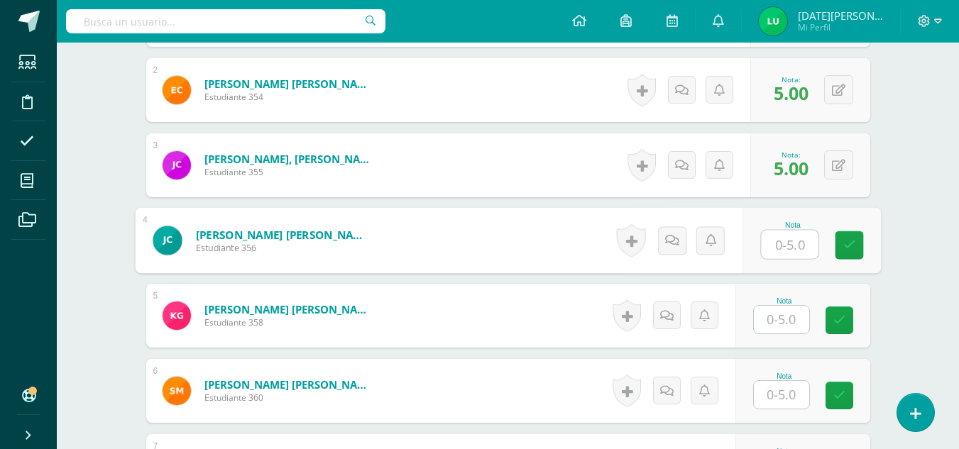
click at [785, 238] on input "text" at bounding box center [789, 245] width 57 height 28
type input "5"
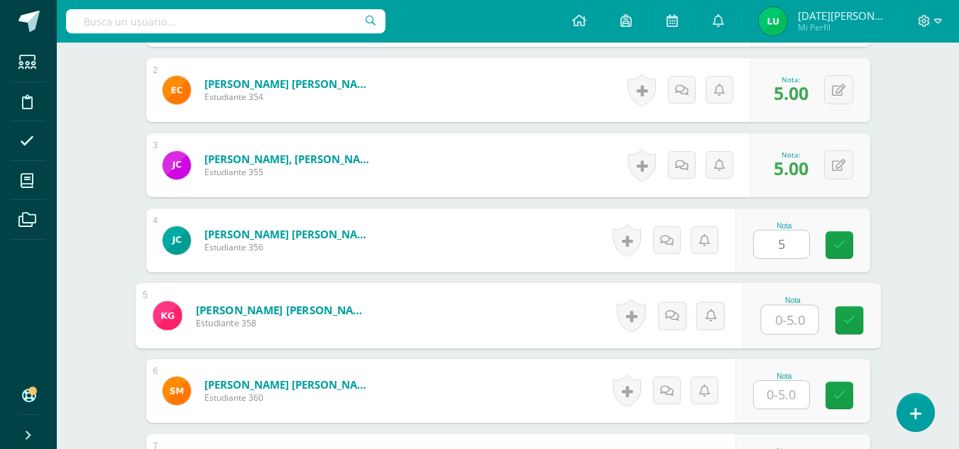
click at [803, 323] on input "text" at bounding box center [789, 320] width 57 height 28
drag, startPoint x: 843, startPoint y: 330, endPoint x: 786, endPoint y: 385, distance: 79.3
click at [786, 385] on div "1 Avila Alvarez, Iris Maribel Estudiante 353 Nota 5.00 0 Logros 5.00" at bounding box center [508, 391] width 724 height 816
type input "0"
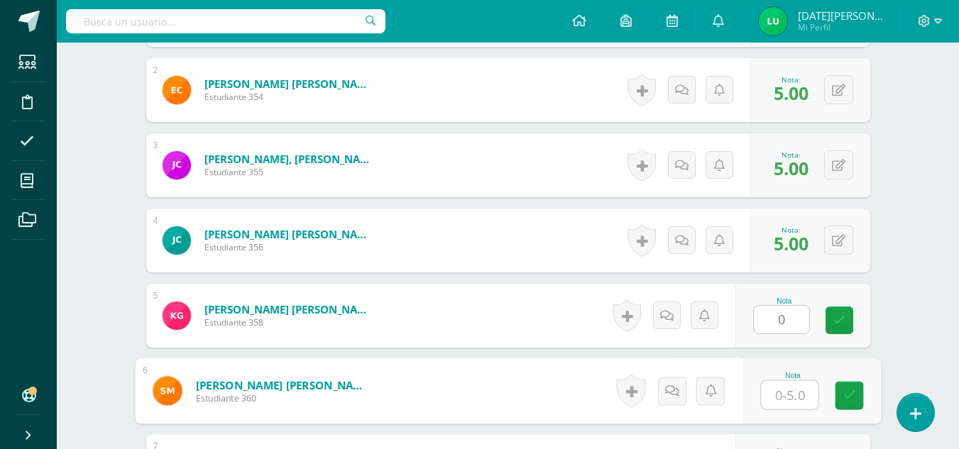
click at [786, 385] on input "text" at bounding box center [789, 395] width 57 height 28
type input "0"
click at [852, 401] on icon at bounding box center [848, 396] width 13 height 12
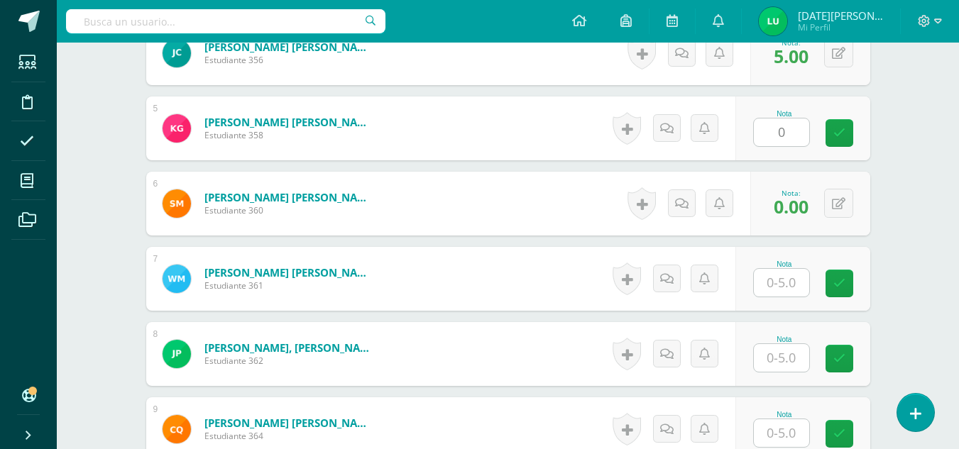
scroll to position [703, 0]
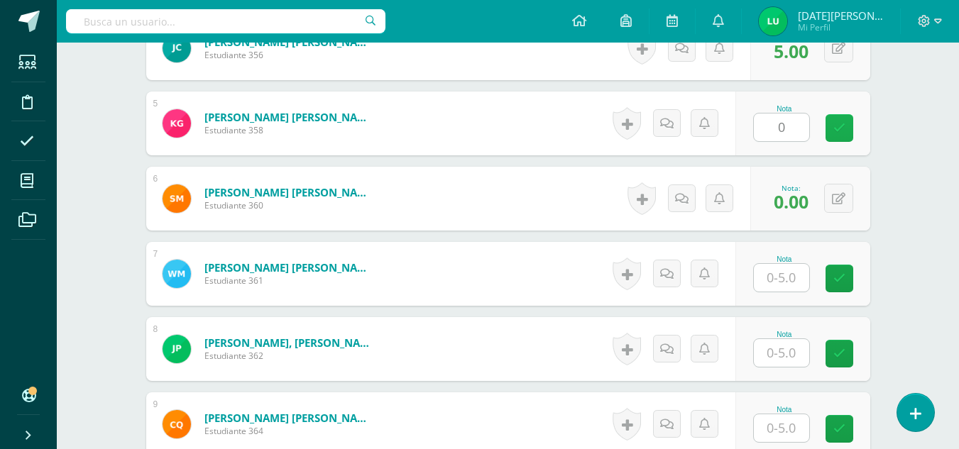
click at [836, 126] on icon at bounding box center [839, 128] width 12 height 12
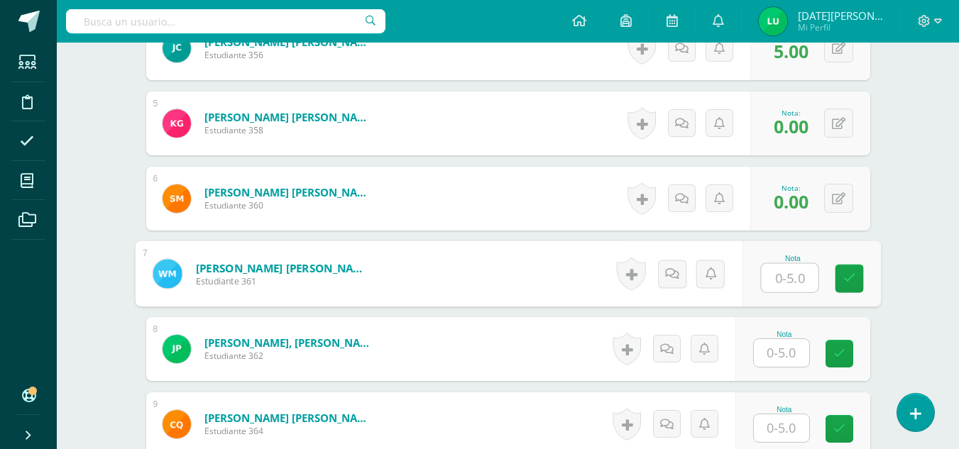
click at [783, 281] on input "text" at bounding box center [789, 278] width 57 height 28
click at [804, 290] on input "5" at bounding box center [789, 278] width 57 height 28
type input "5"
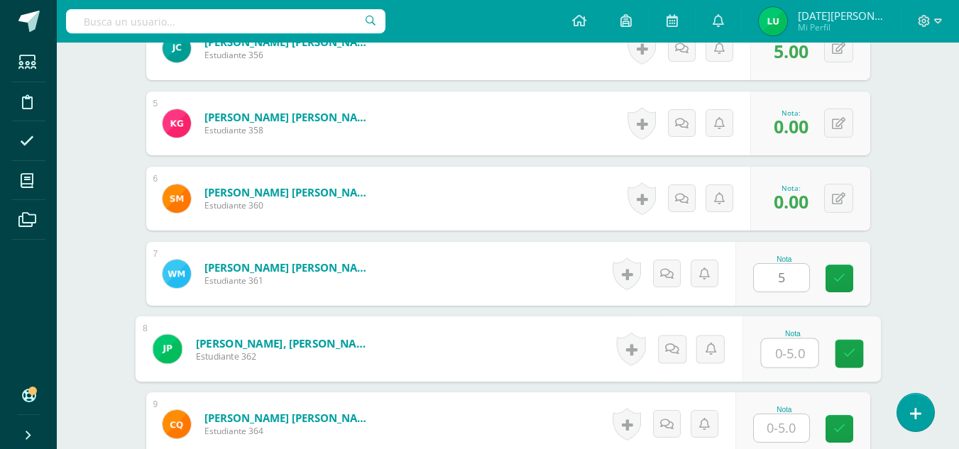
click at [804, 339] on input "text" at bounding box center [789, 353] width 57 height 28
type input "5"
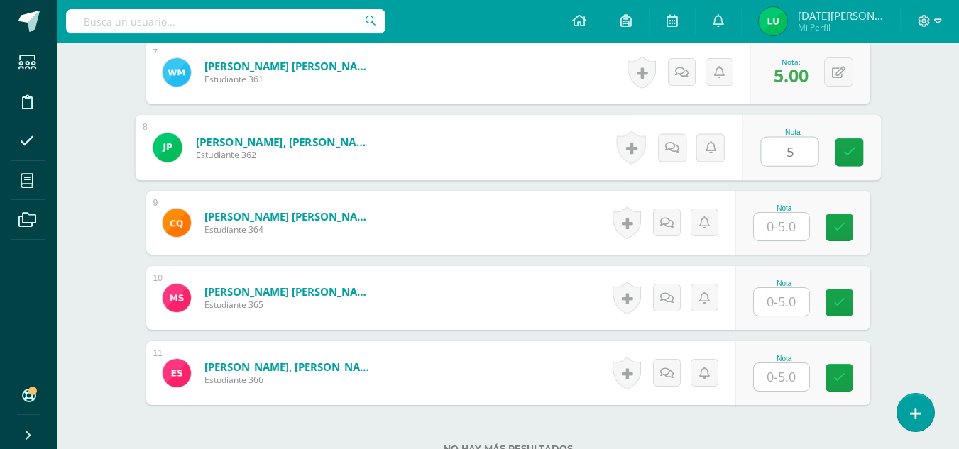
scroll to position [912, 0]
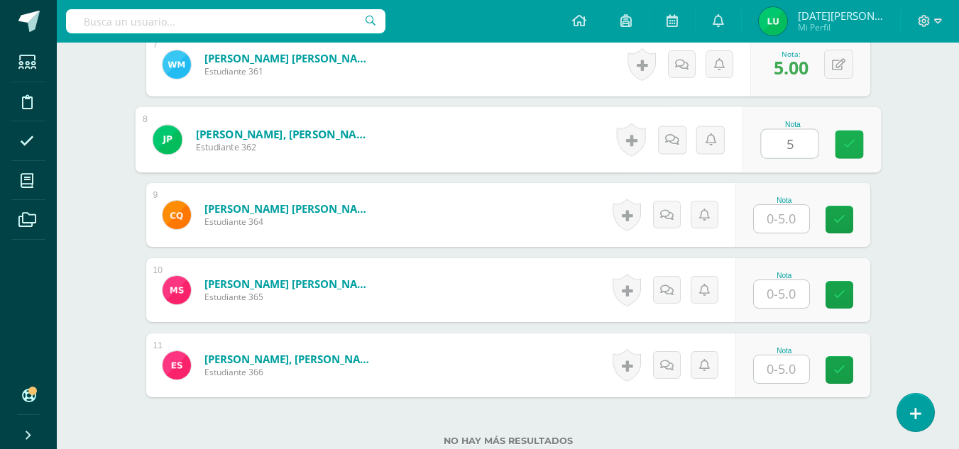
click at [854, 149] on icon at bounding box center [848, 144] width 13 height 12
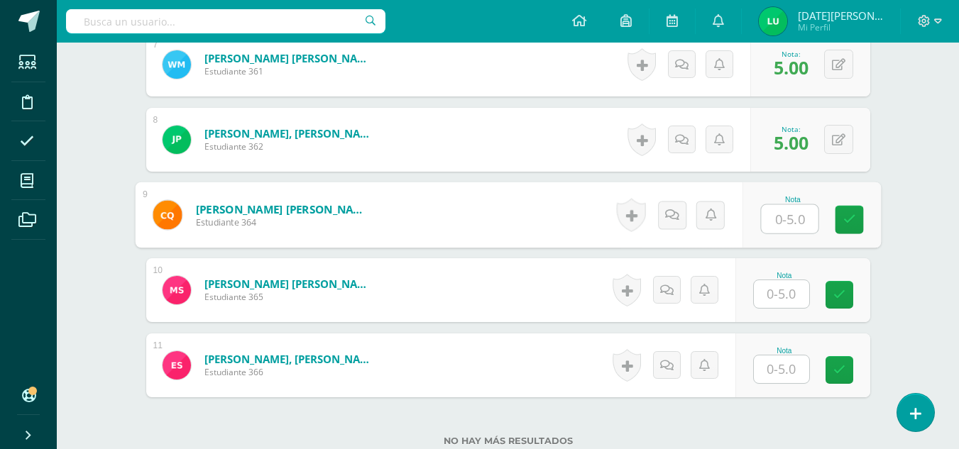
click at [800, 220] on input "text" at bounding box center [789, 219] width 57 height 28
click at [848, 229] on link at bounding box center [849, 220] width 28 height 28
type input "5"
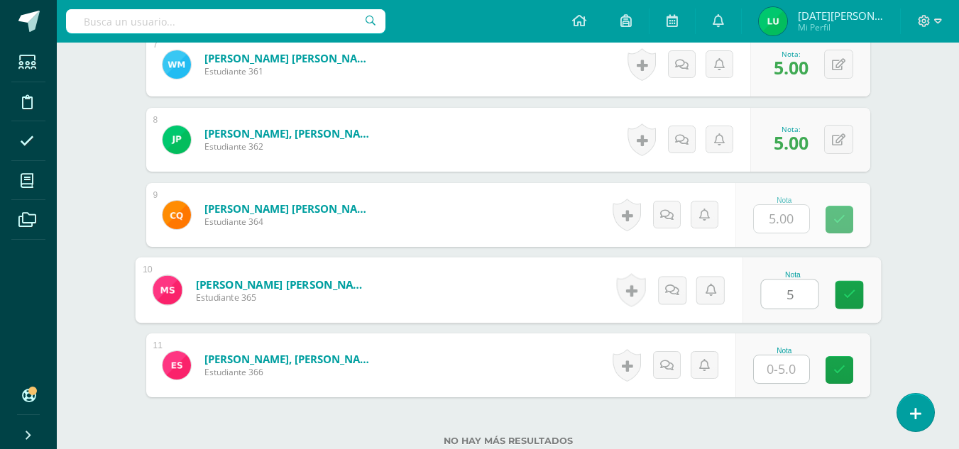
click at [783, 292] on input "5" at bounding box center [789, 294] width 57 height 28
drag, startPoint x: 839, startPoint y: 300, endPoint x: 783, endPoint y: 363, distance: 84.0
type input "5"
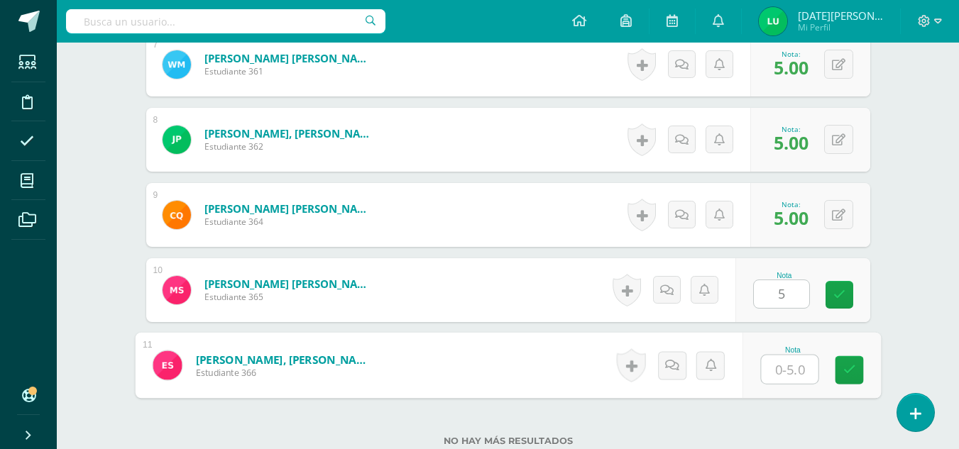
click at [783, 363] on input "text" at bounding box center [789, 370] width 57 height 28
type input "5"
click at [859, 365] on link at bounding box center [849, 370] width 28 height 28
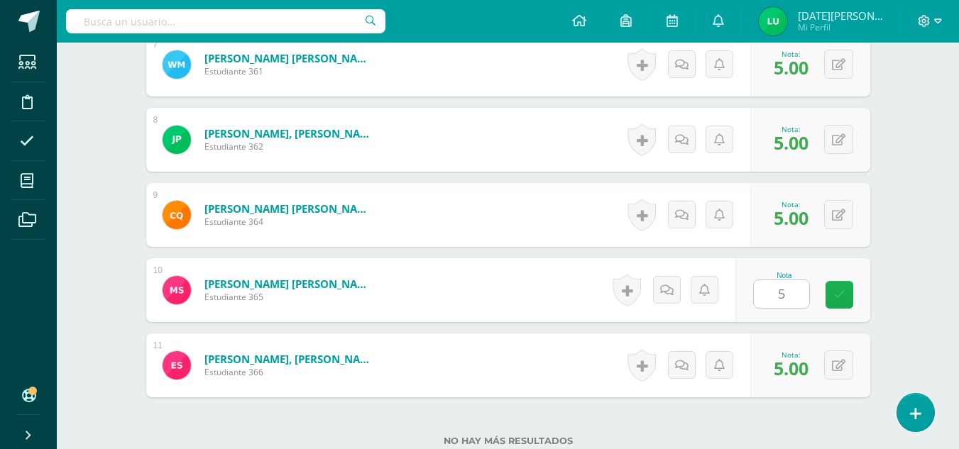
click at [835, 292] on icon at bounding box center [839, 295] width 12 height 12
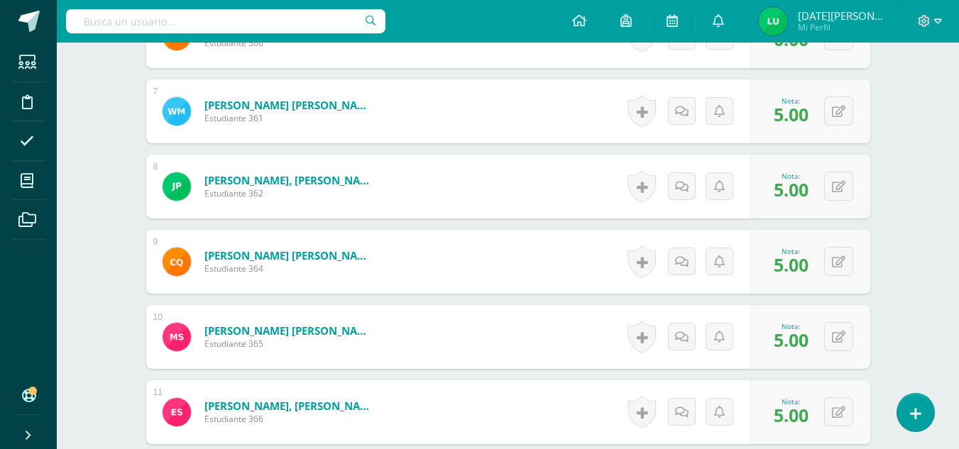
scroll to position [1023, 0]
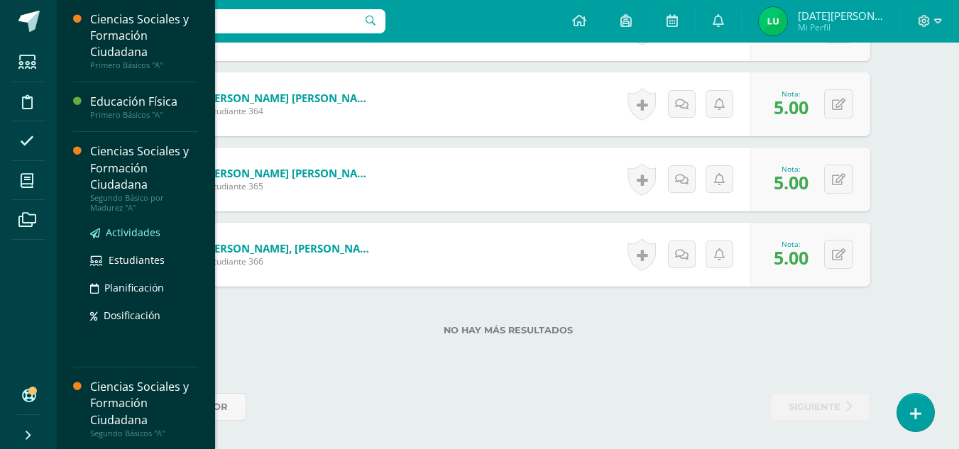
click at [143, 232] on span "Actividades" at bounding box center [133, 232] width 55 height 13
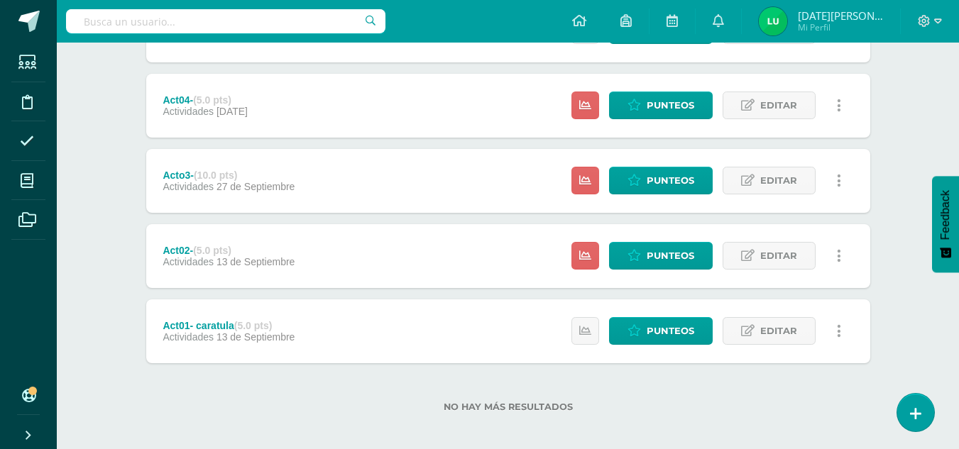
scroll to position [607, 0]
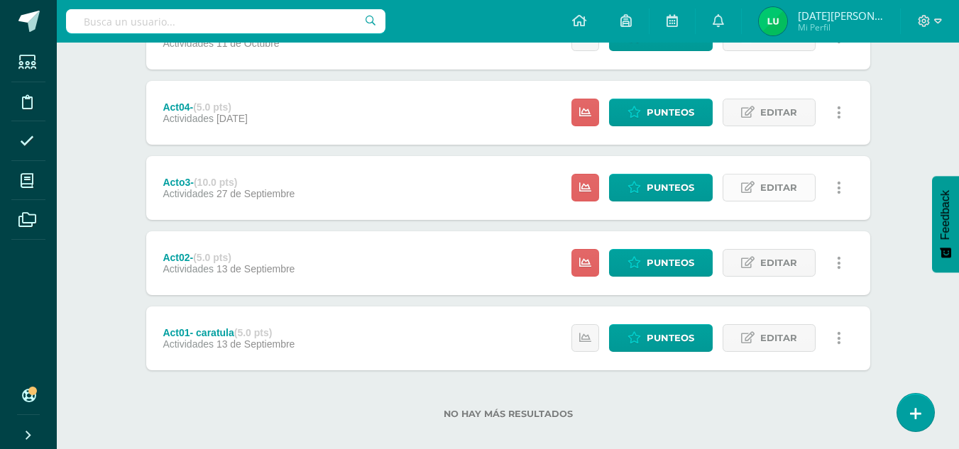
click at [772, 189] on span "Editar" at bounding box center [778, 188] width 37 height 26
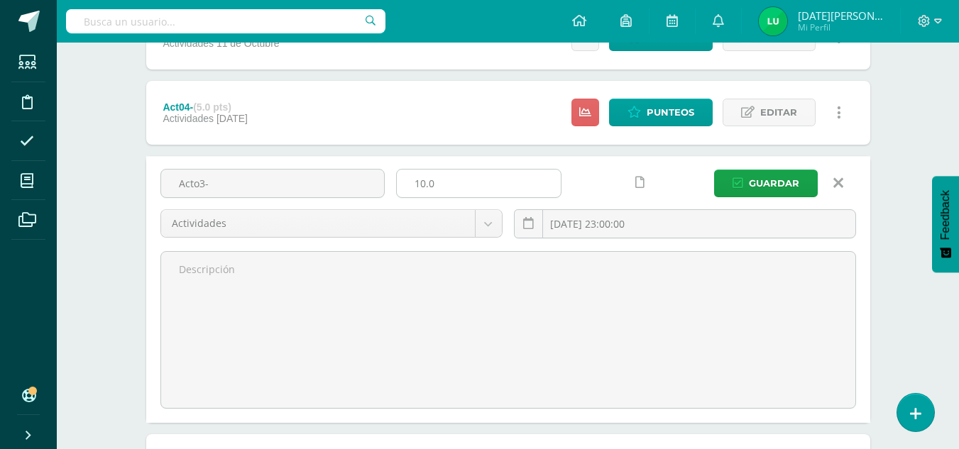
click at [505, 192] on input "10.0" at bounding box center [479, 184] width 164 height 28
type input "1"
type input "5"
click at [769, 177] on span "Guardar" at bounding box center [774, 183] width 50 height 26
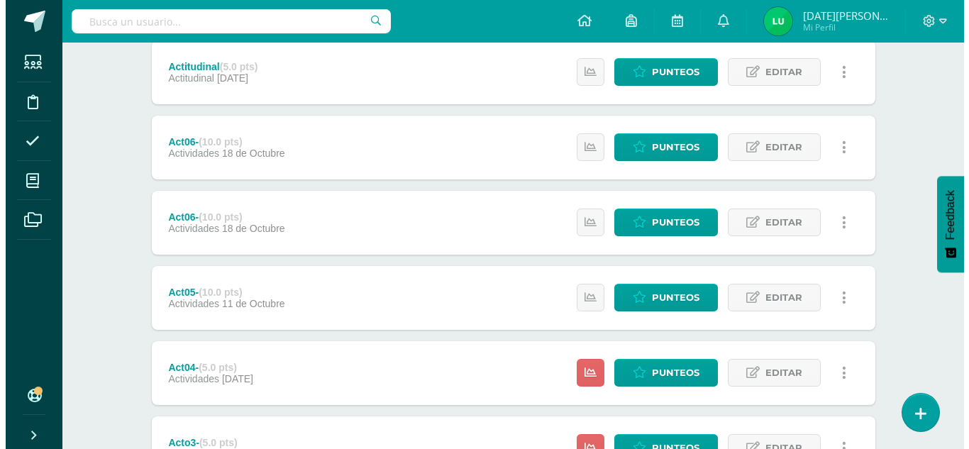
scroll to position [339, 0]
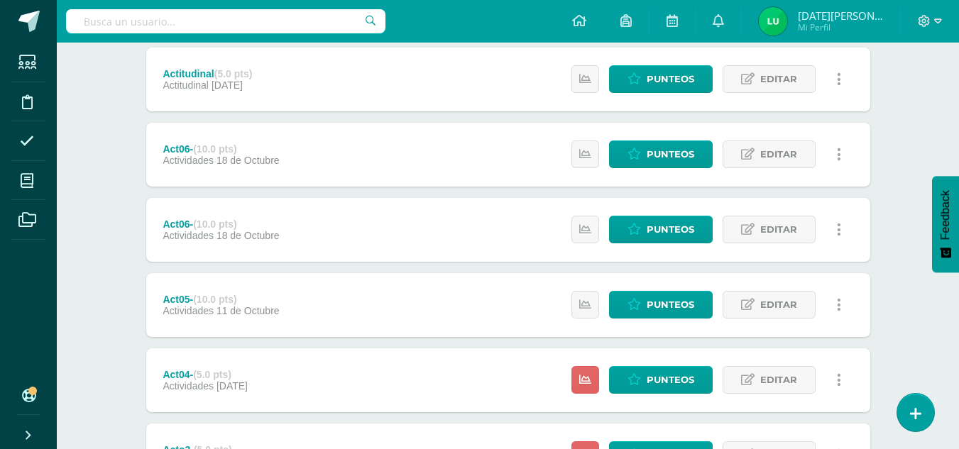
click at [837, 148] on icon at bounding box center [839, 155] width 4 height 16
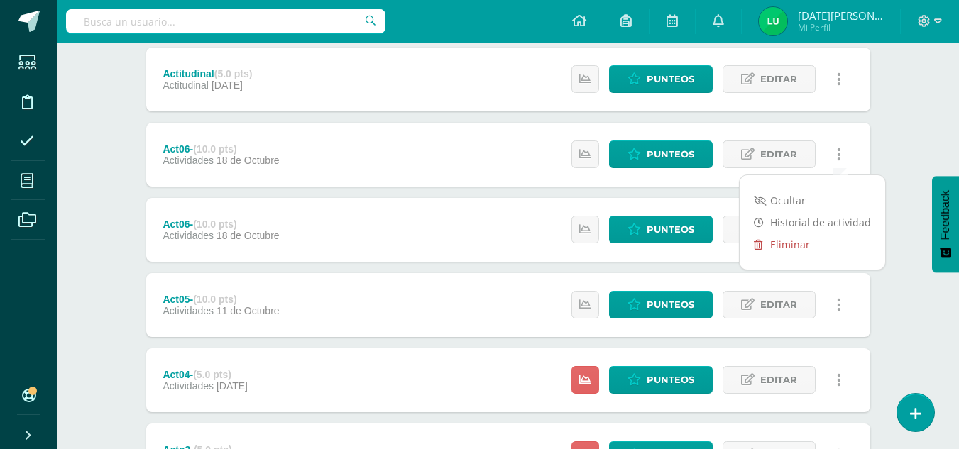
click at [777, 240] on link "Eliminar" at bounding box center [811, 244] width 145 height 22
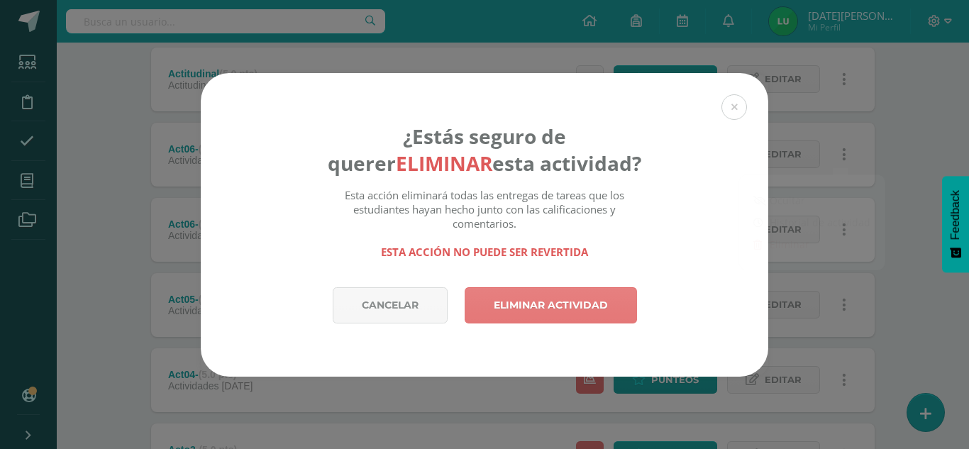
click at [541, 302] on link "Eliminar actividad" at bounding box center [551, 305] width 172 height 36
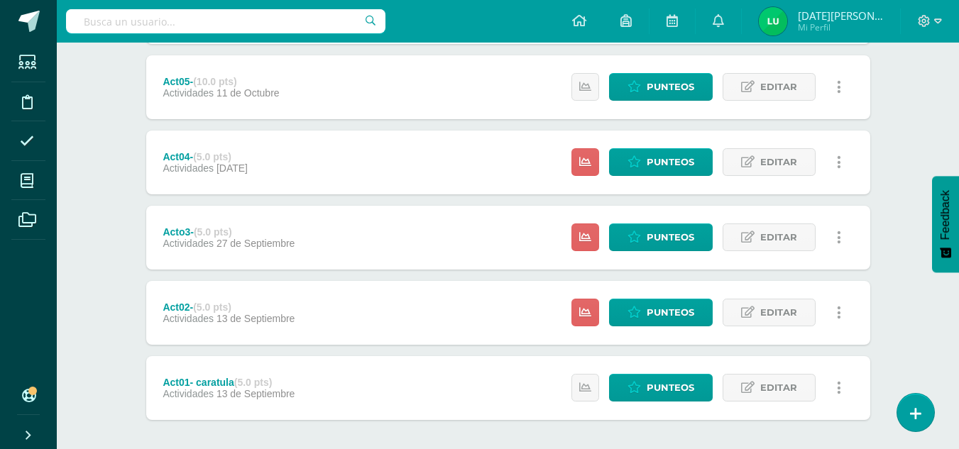
scroll to position [547, 0]
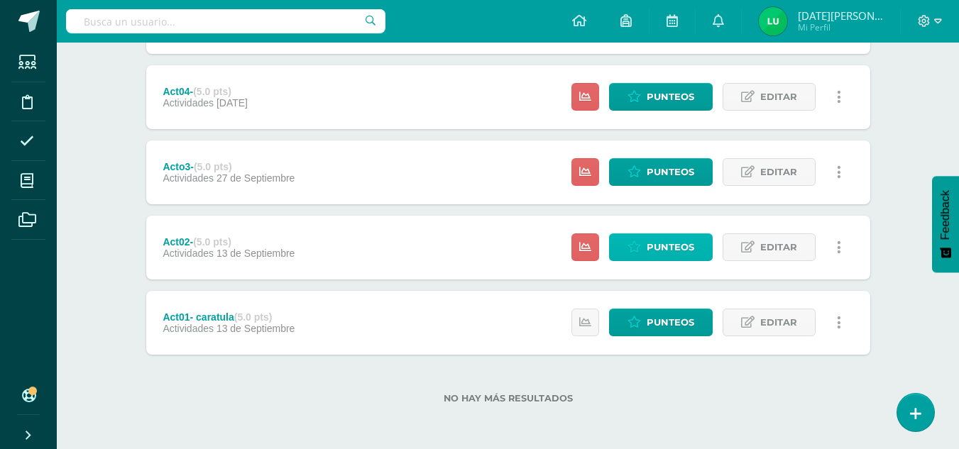
click at [678, 245] on span "Punteos" at bounding box center [670, 247] width 48 height 26
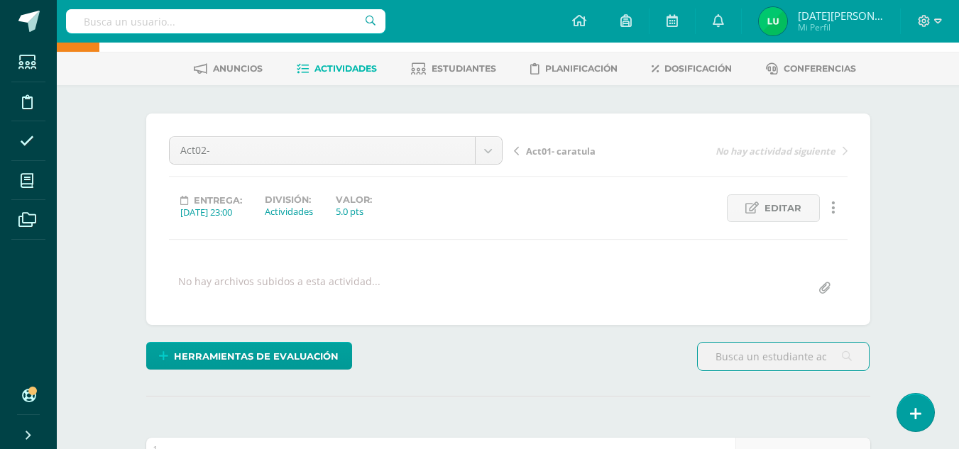
scroll to position [43, 0]
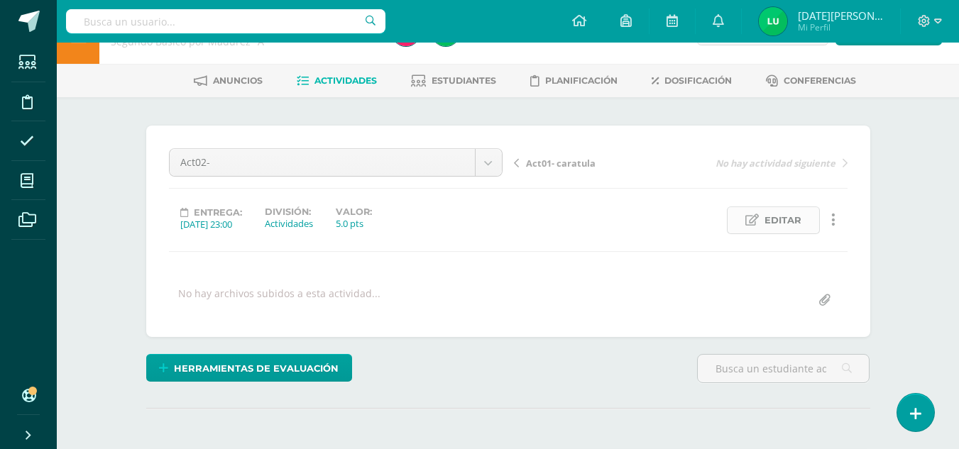
click at [782, 214] on span "Editar" at bounding box center [782, 220] width 37 height 26
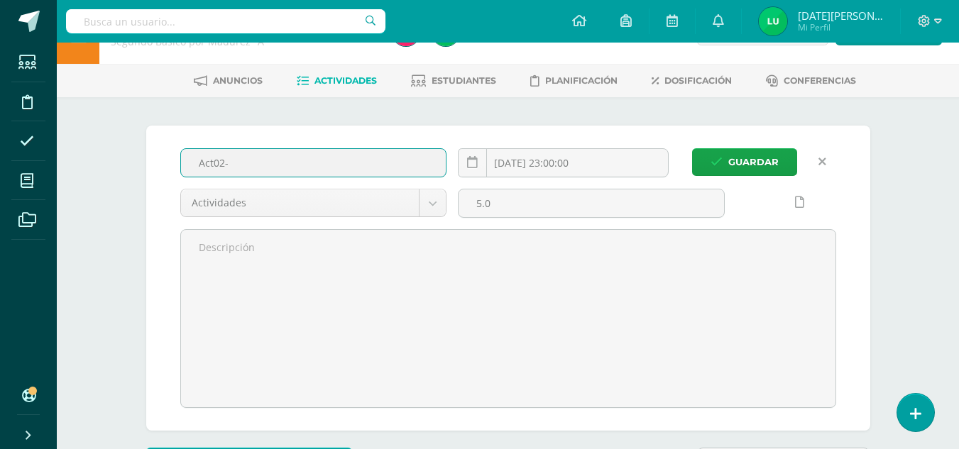
click at [267, 163] on input "Act02-" at bounding box center [313, 163] width 265 height 28
paste input "• Hoja de trabajo reforma y gobiernos cafetaleros"
click at [321, 162] on input "Act02-• Hoja de trabajo reforma y gobiernos cafetaleros" at bounding box center [313, 163] width 265 height 28
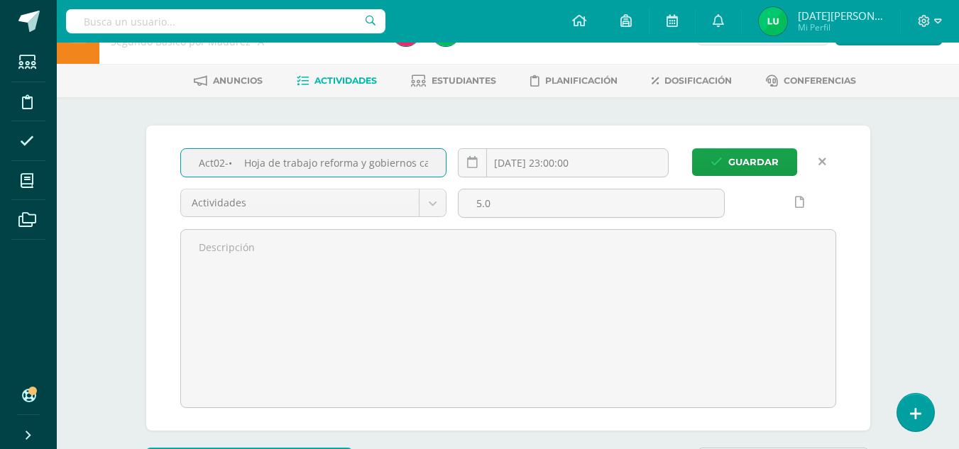
type input "Act02-• Hoja de trabajo reforma y gobiernos cafetaleros"
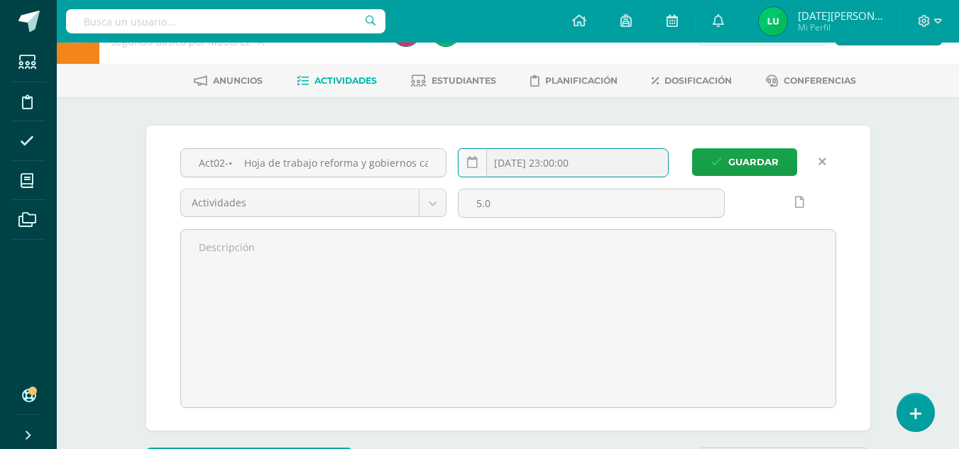
click at [573, 163] on input "2025-09-13 23:00:00" at bounding box center [562, 163] width 209 height 28
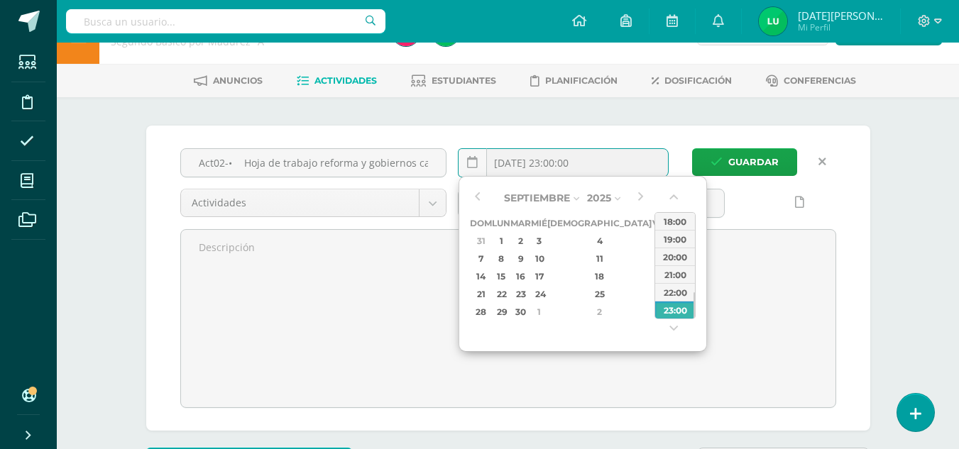
click at [670, 237] on div "6" at bounding box center [677, 241] width 15 height 16
type input "2025-09-06 23:00"
click at [687, 316] on div "23:00" at bounding box center [675, 310] width 40 height 18
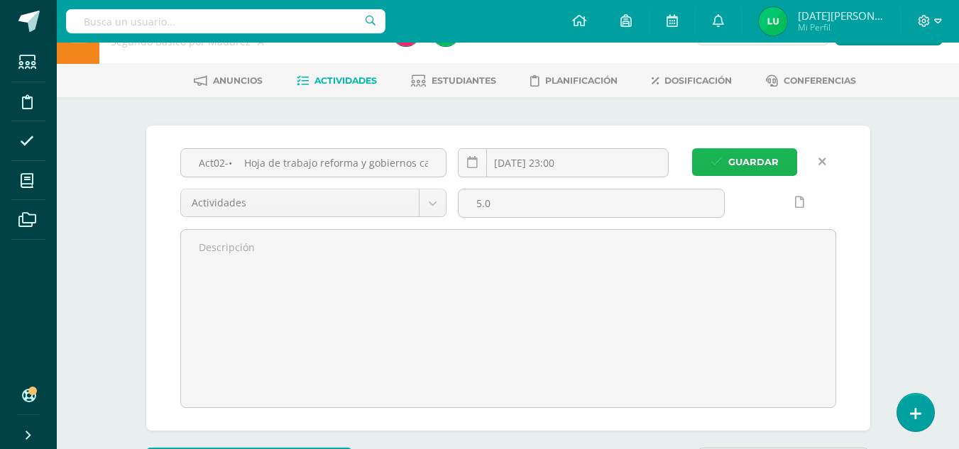
click at [753, 163] on span "Guardar" at bounding box center [753, 162] width 50 height 26
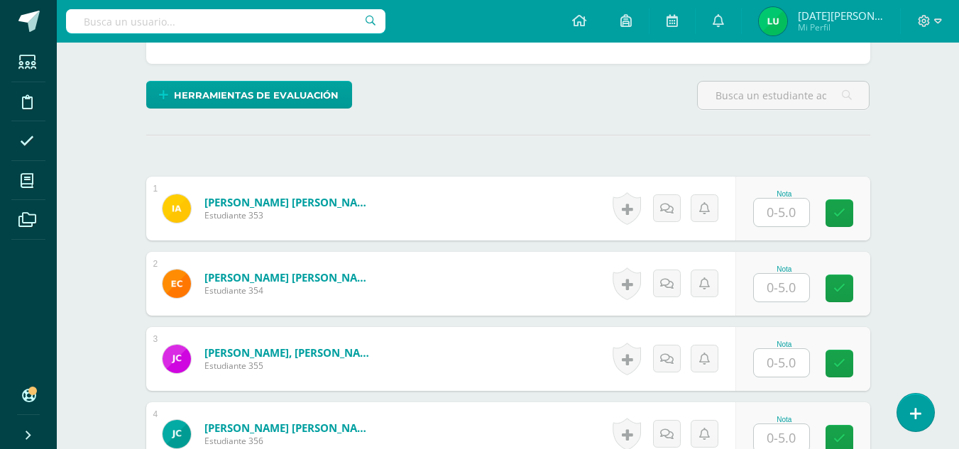
scroll to position [304, 0]
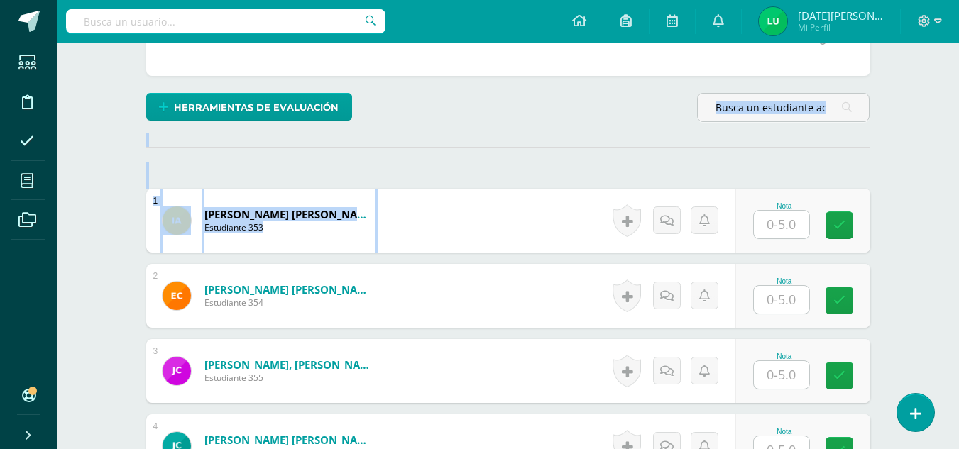
drag, startPoint x: 954, startPoint y: 193, endPoint x: 956, endPoint y: 134, distance: 58.9
click at [957, 135] on div "Ciencias Sociales y Formación Ciudadana Segundo Básico por Madurez "A" Herramie…" at bounding box center [508, 452] width 902 height 1429
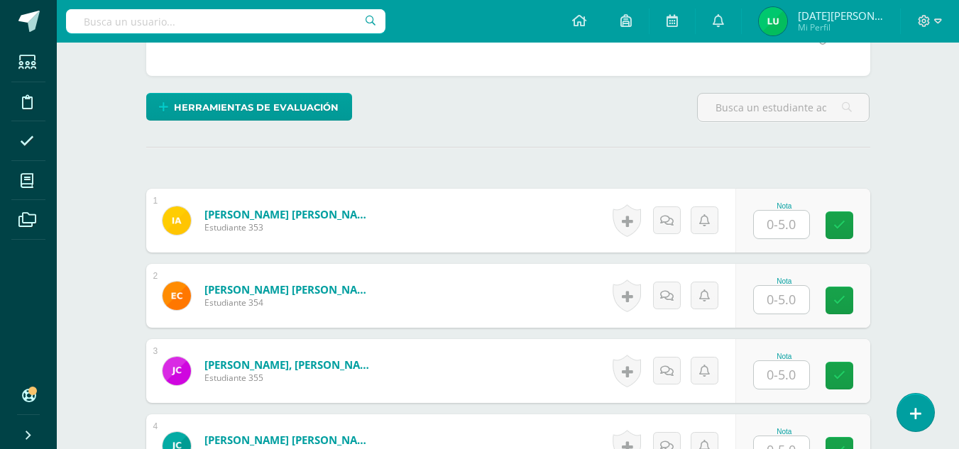
click at [914, 216] on div "Ciencias Sociales y Formación Ciudadana Segundo Básico por Madurez "A" Herramie…" at bounding box center [508, 452] width 902 height 1429
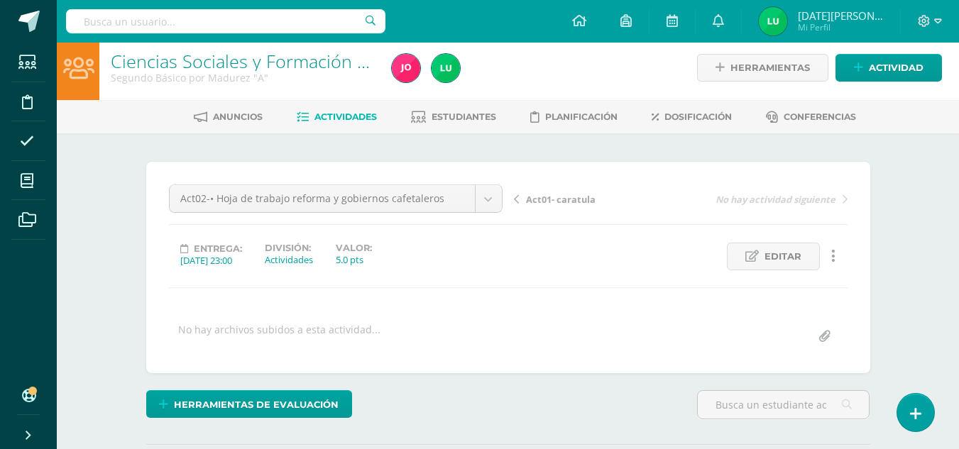
scroll to position [9, 0]
